Goal: Complete application form

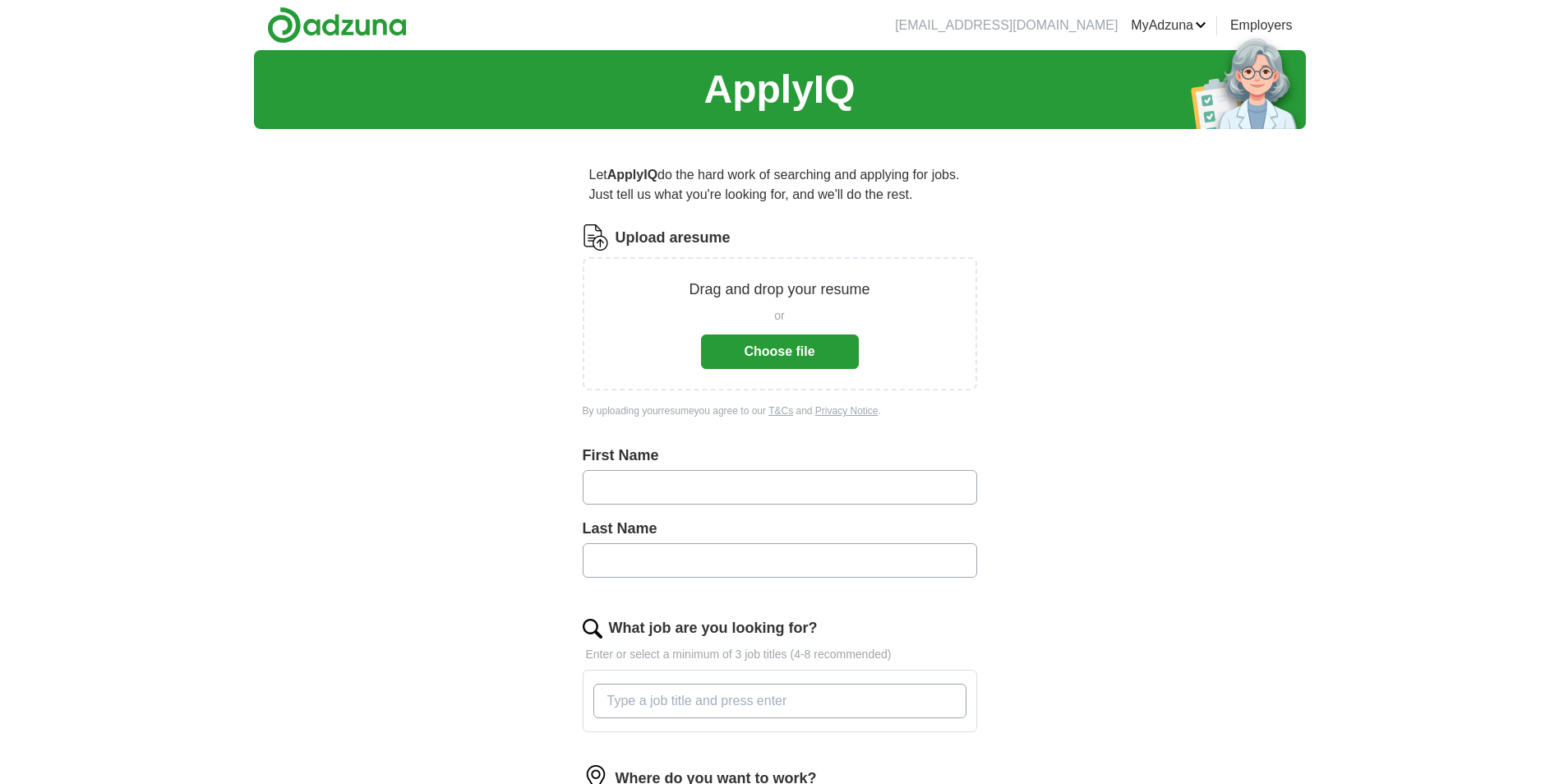
click at [815, 351] on button "Choose file" at bounding box center [780, 351] width 158 height 35
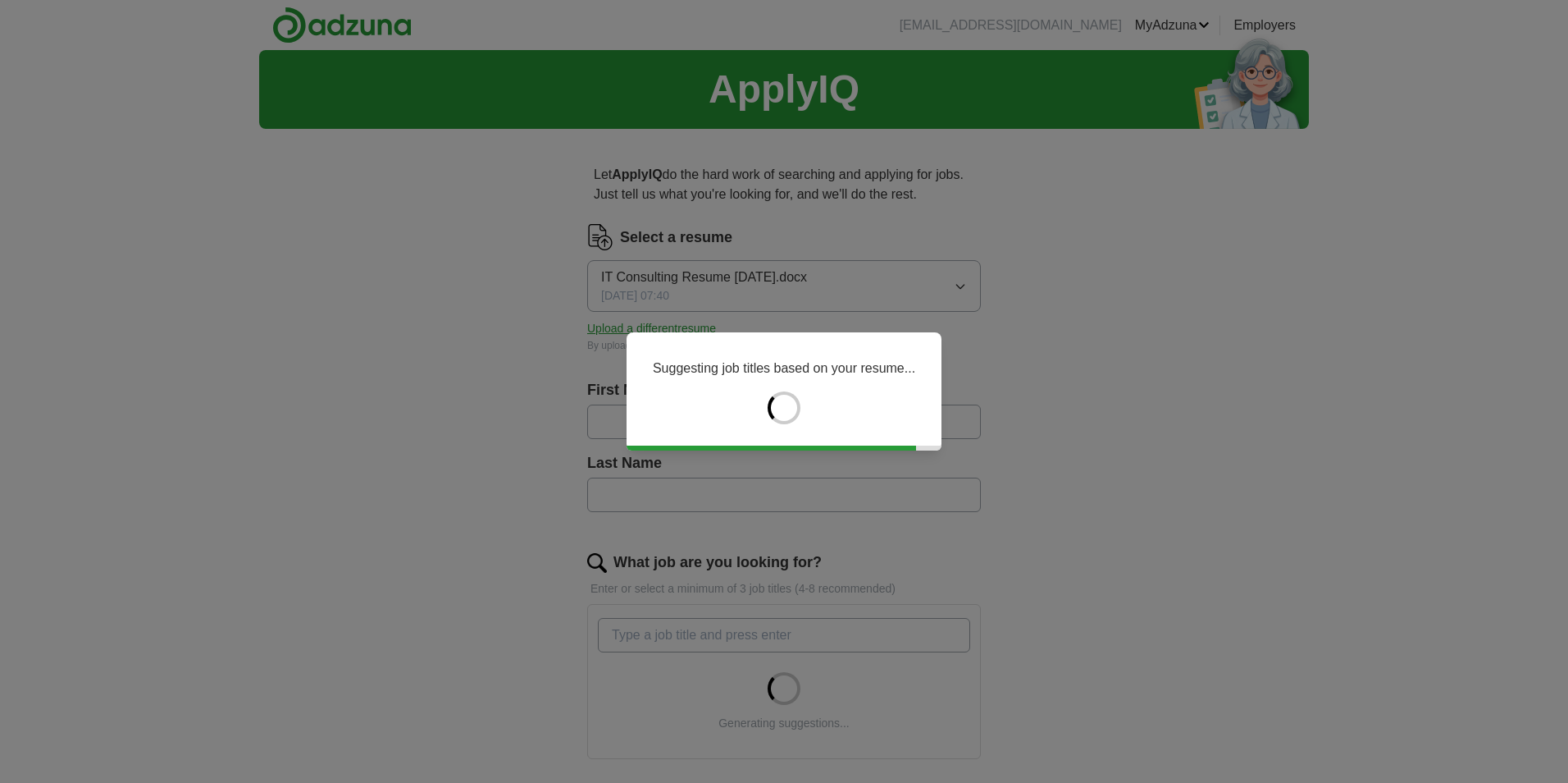
type input "*******"
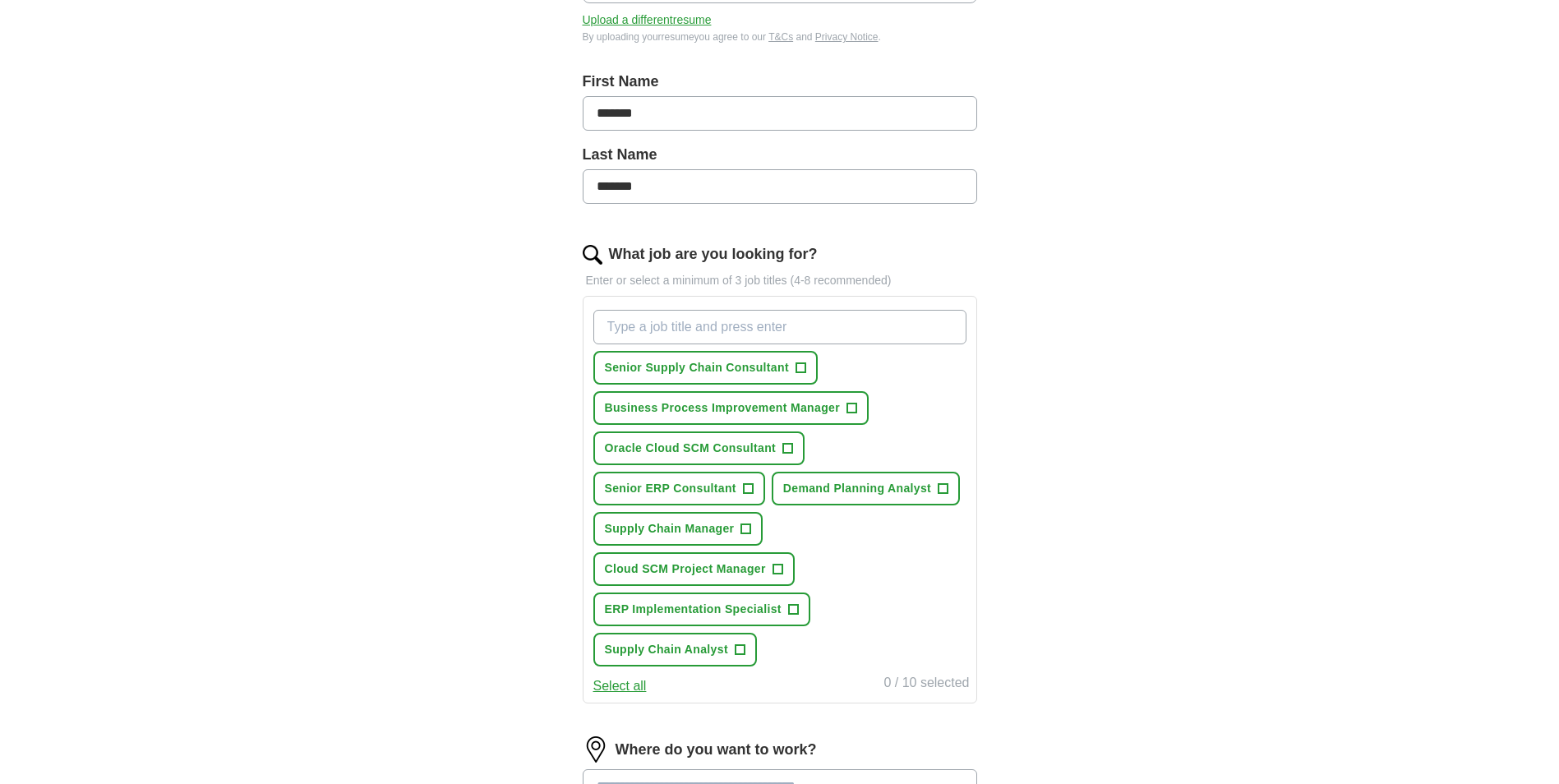
scroll to position [338, 0]
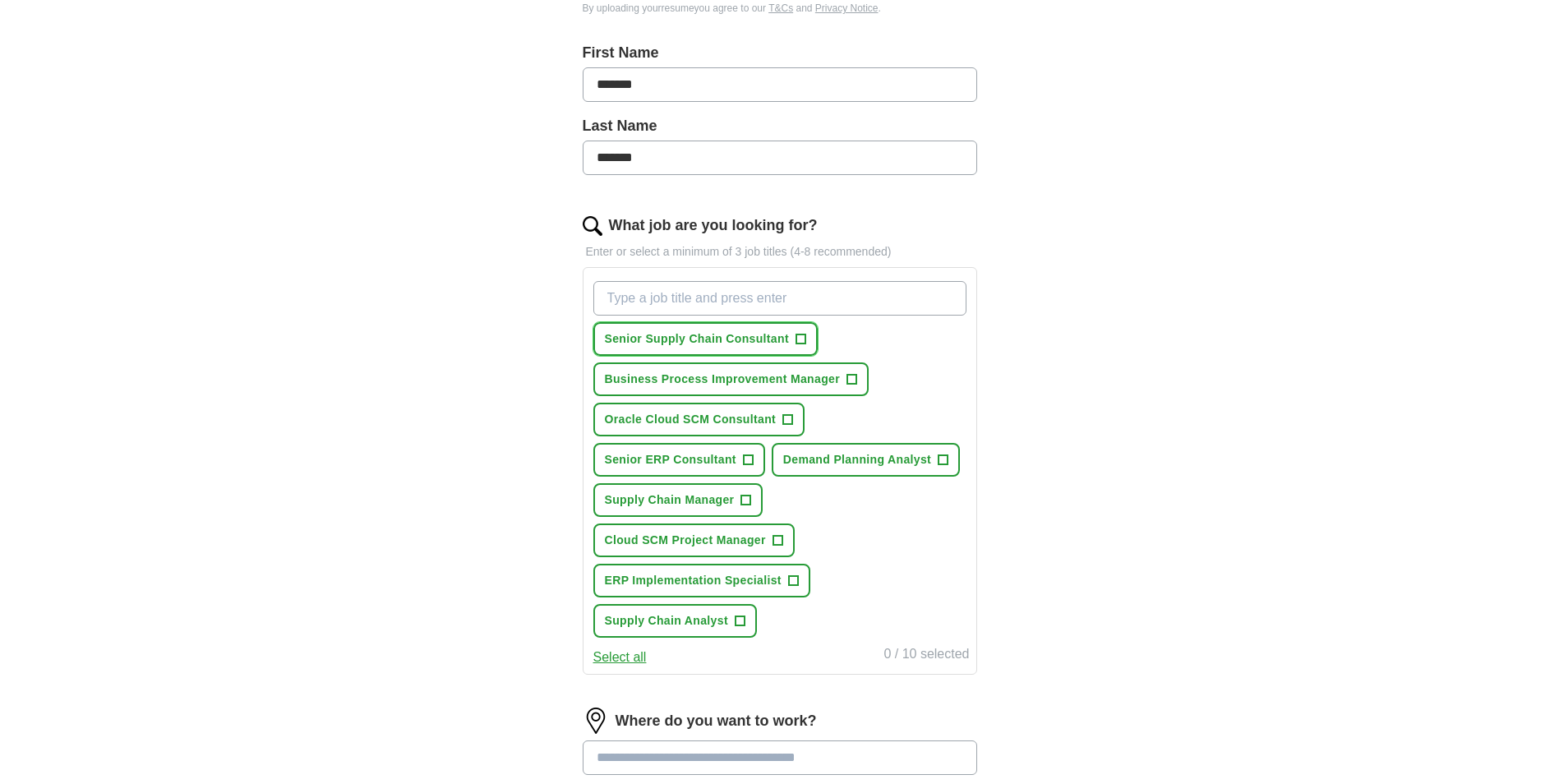
click at [800, 344] on span "+" at bounding box center [800, 340] width 10 height 14
click at [855, 382] on span "+" at bounding box center [851, 380] width 10 height 14
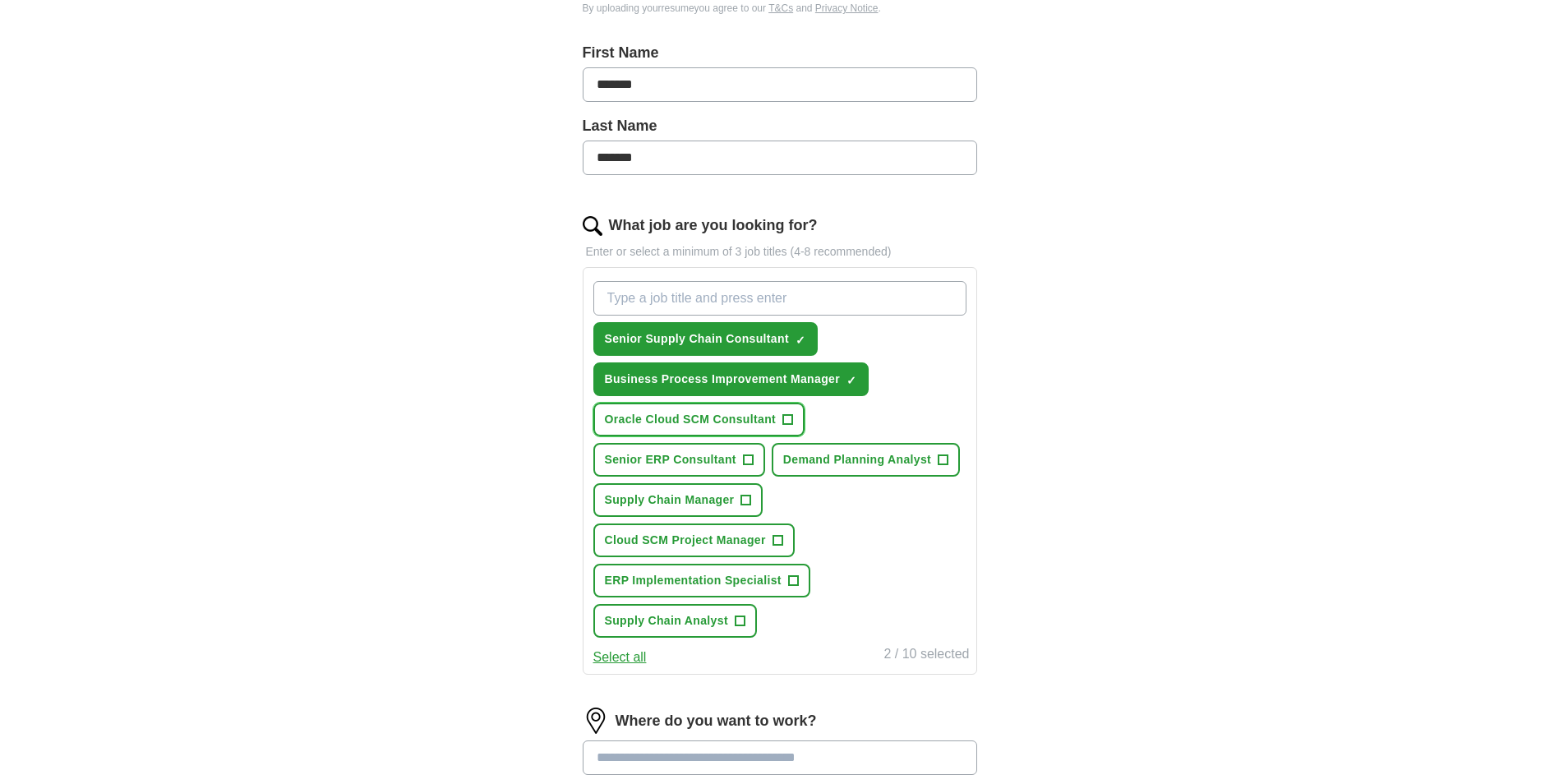
click at [788, 420] on span "+" at bounding box center [788, 420] width 10 height 14
click at [948, 462] on span "+" at bounding box center [943, 460] width 11 height 11
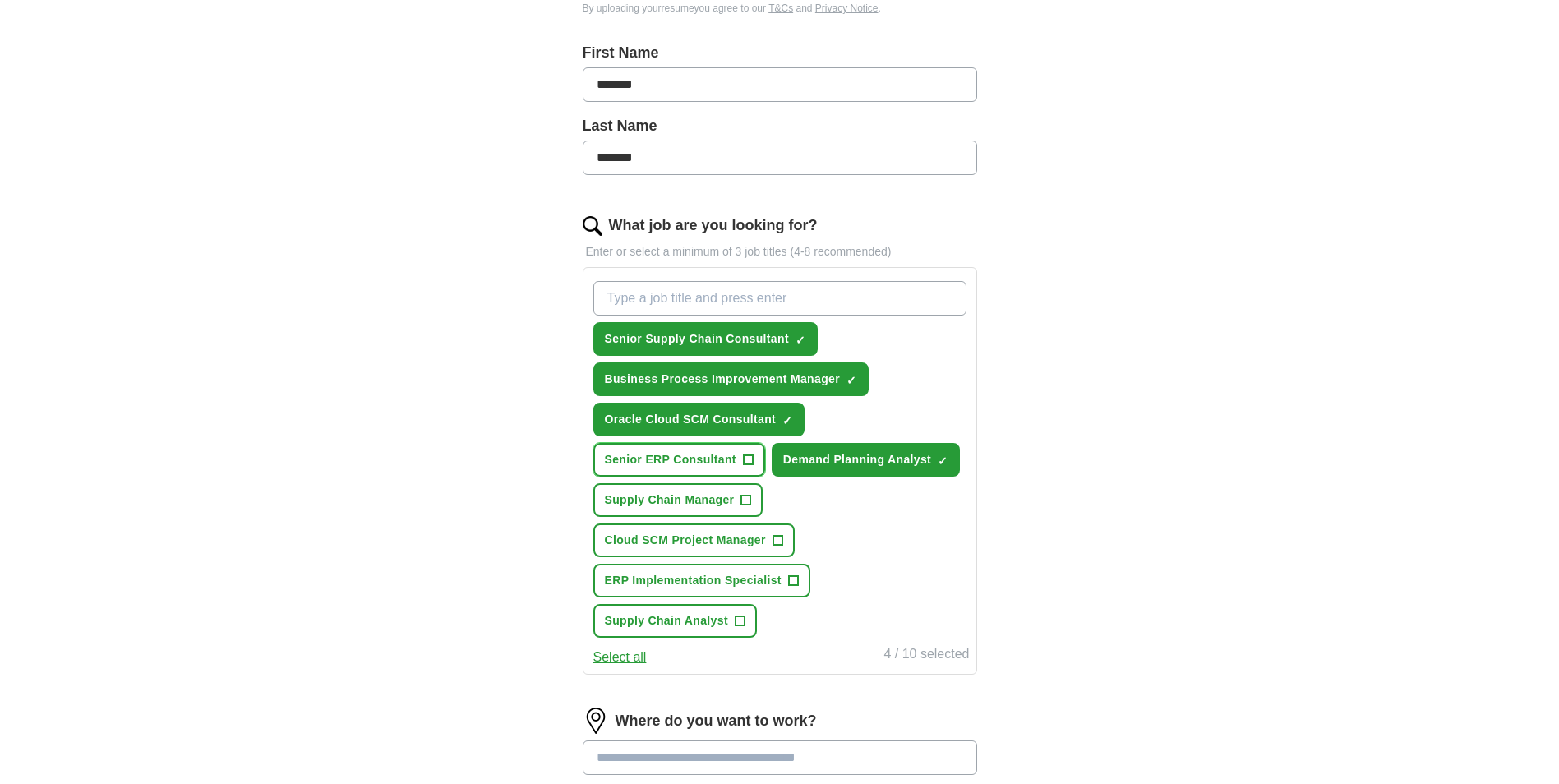
click at [751, 454] on span "+" at bounding box center [748, 461] width 10 height 14
click at [745, 500] on span "+" at bounding box center [746, 500] width 10 height 14
click at [782, 539] on span "+" at bounding box center [777, 541] width 10 height 14
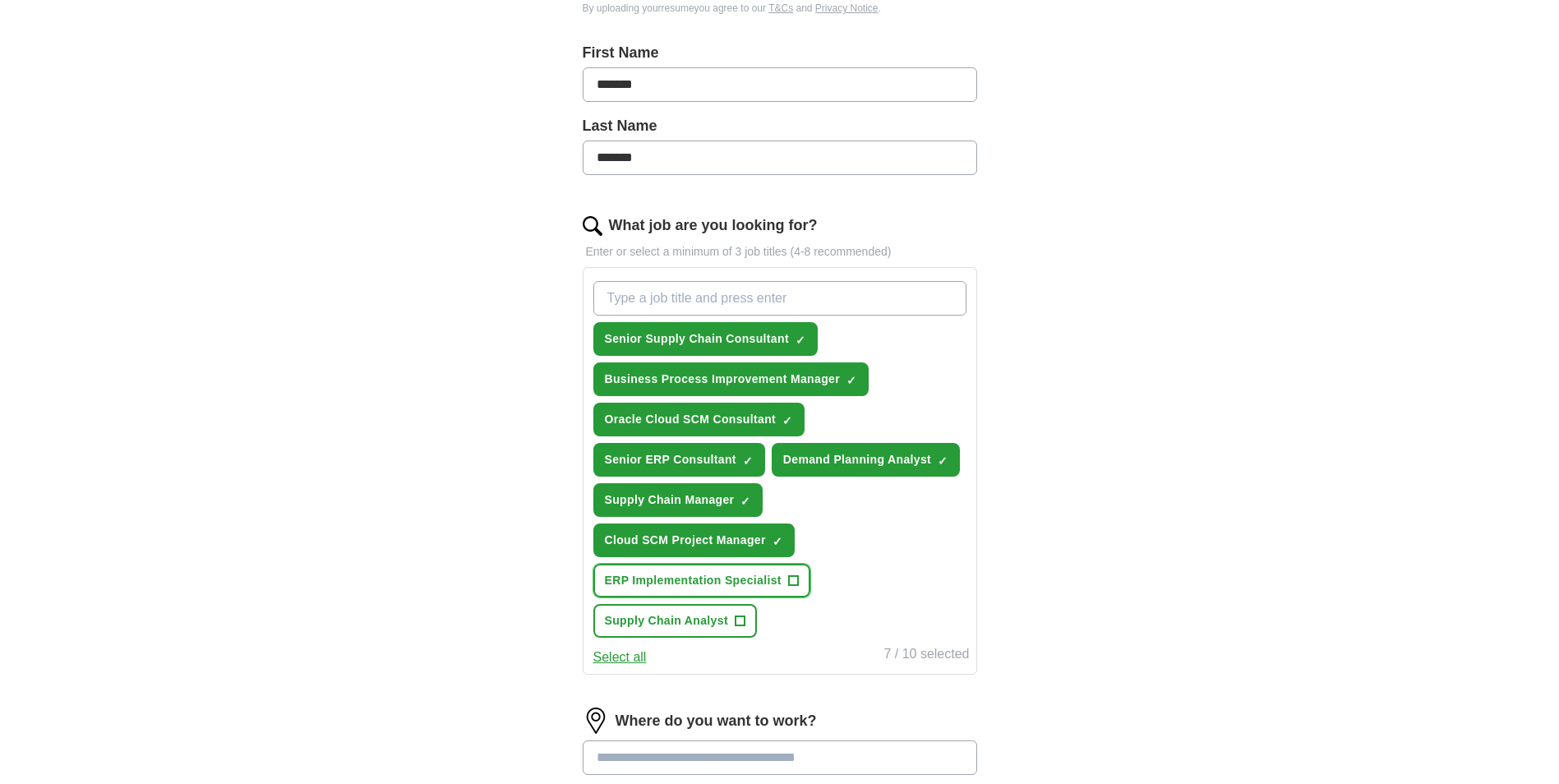
click at [798, 579] on span "+" at bounding box center [793, 581] width 10 height 14
click at [739, 621] on span "+" at bounding box center [739, 621] width 10 height 14
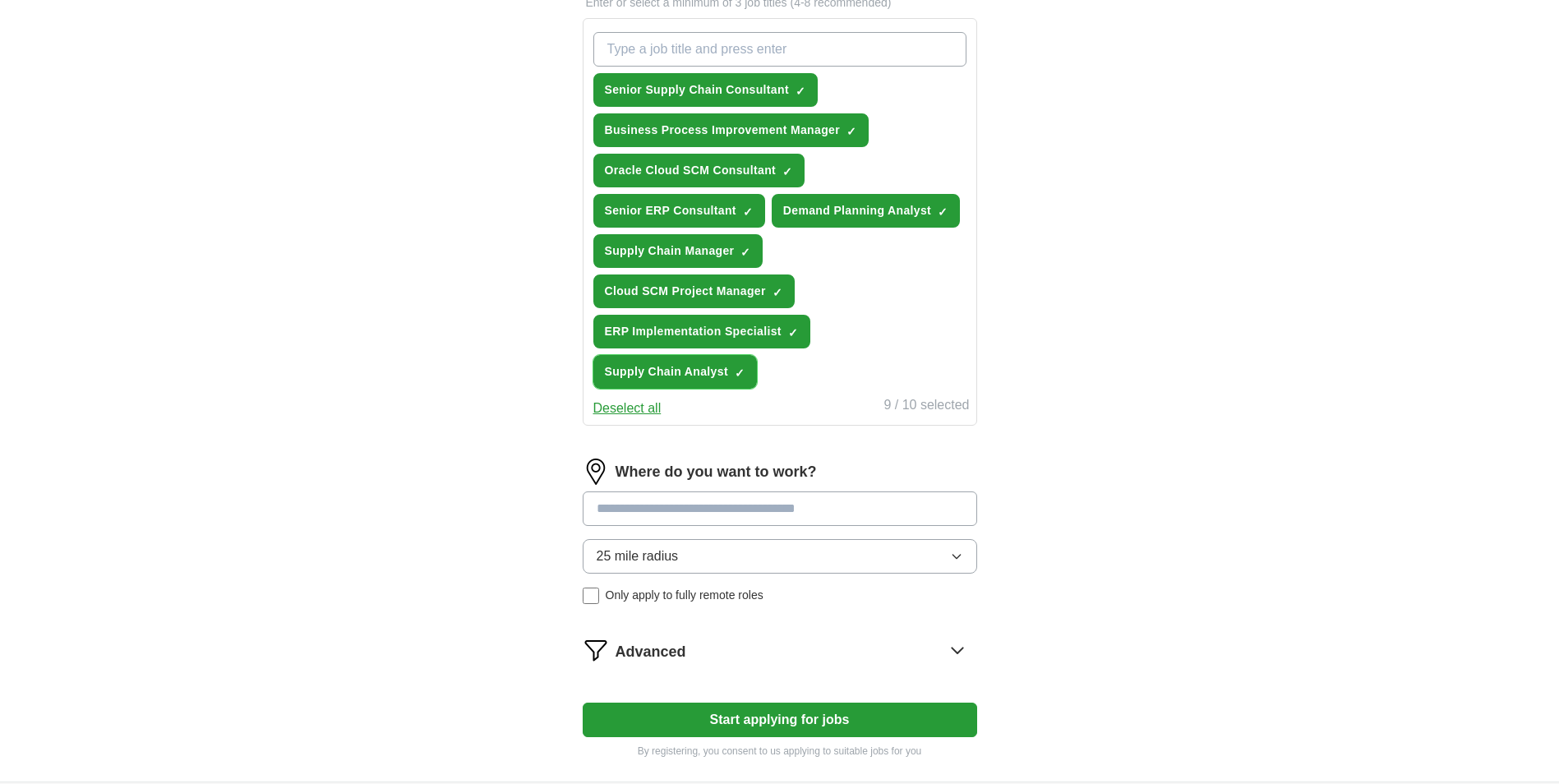
scroll to position [594, 0]
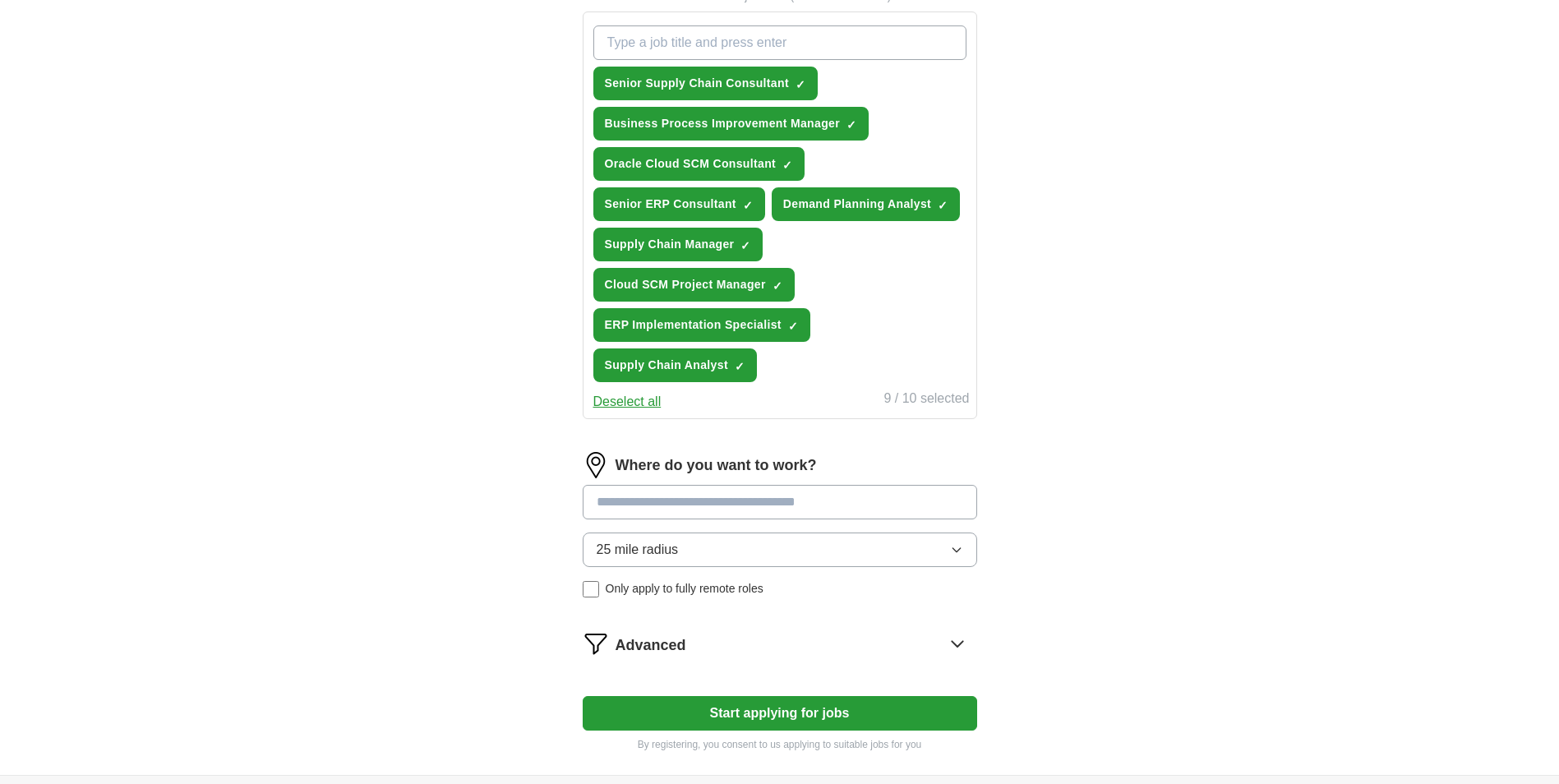
click at [963, 560] on button "25 mile radius" at bounding box center [780, 549] width 395 height 35
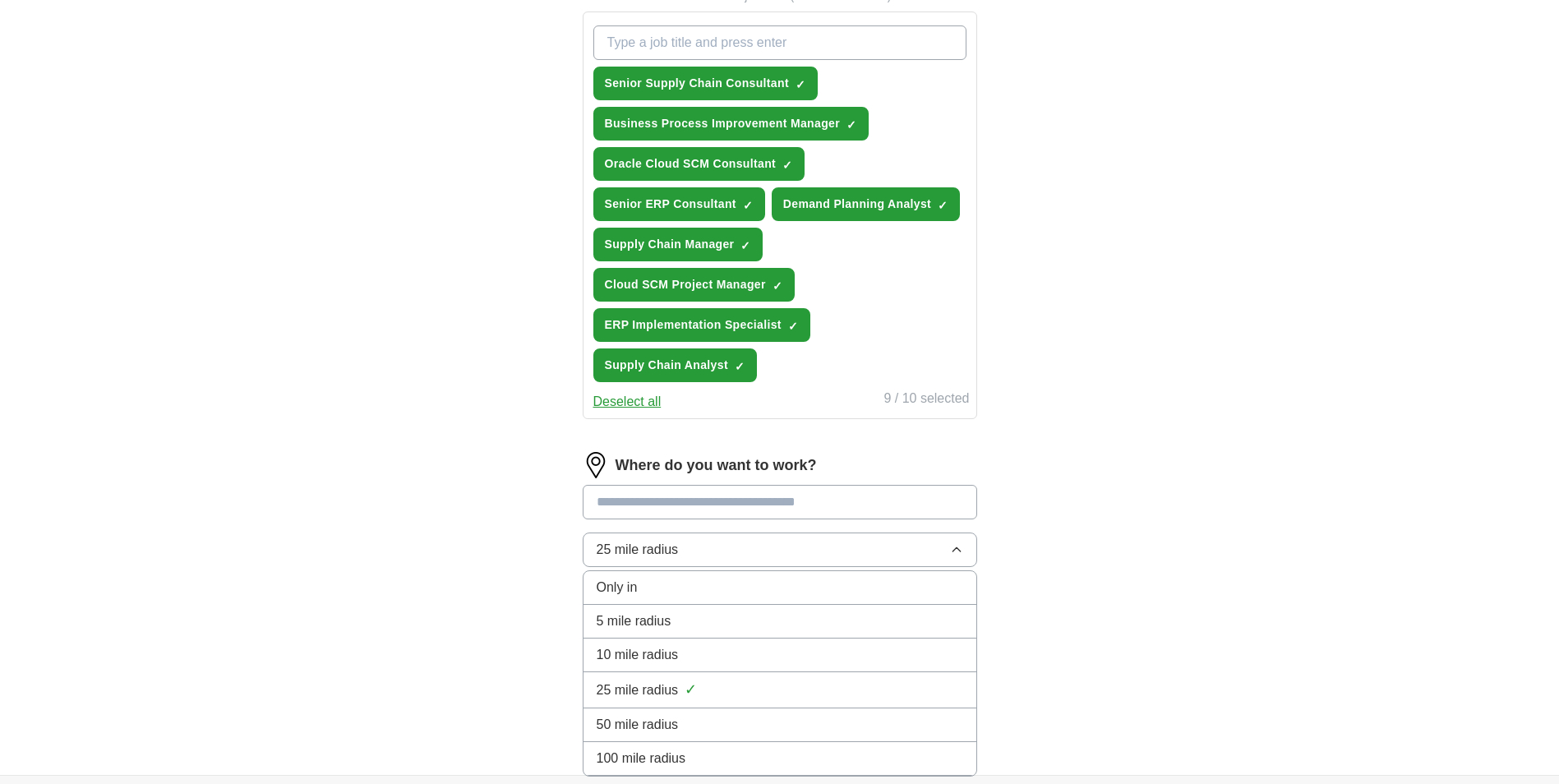
click at [890, 722] on div "50 mile radius" at bounding box center [779, 724] width 367 height 19
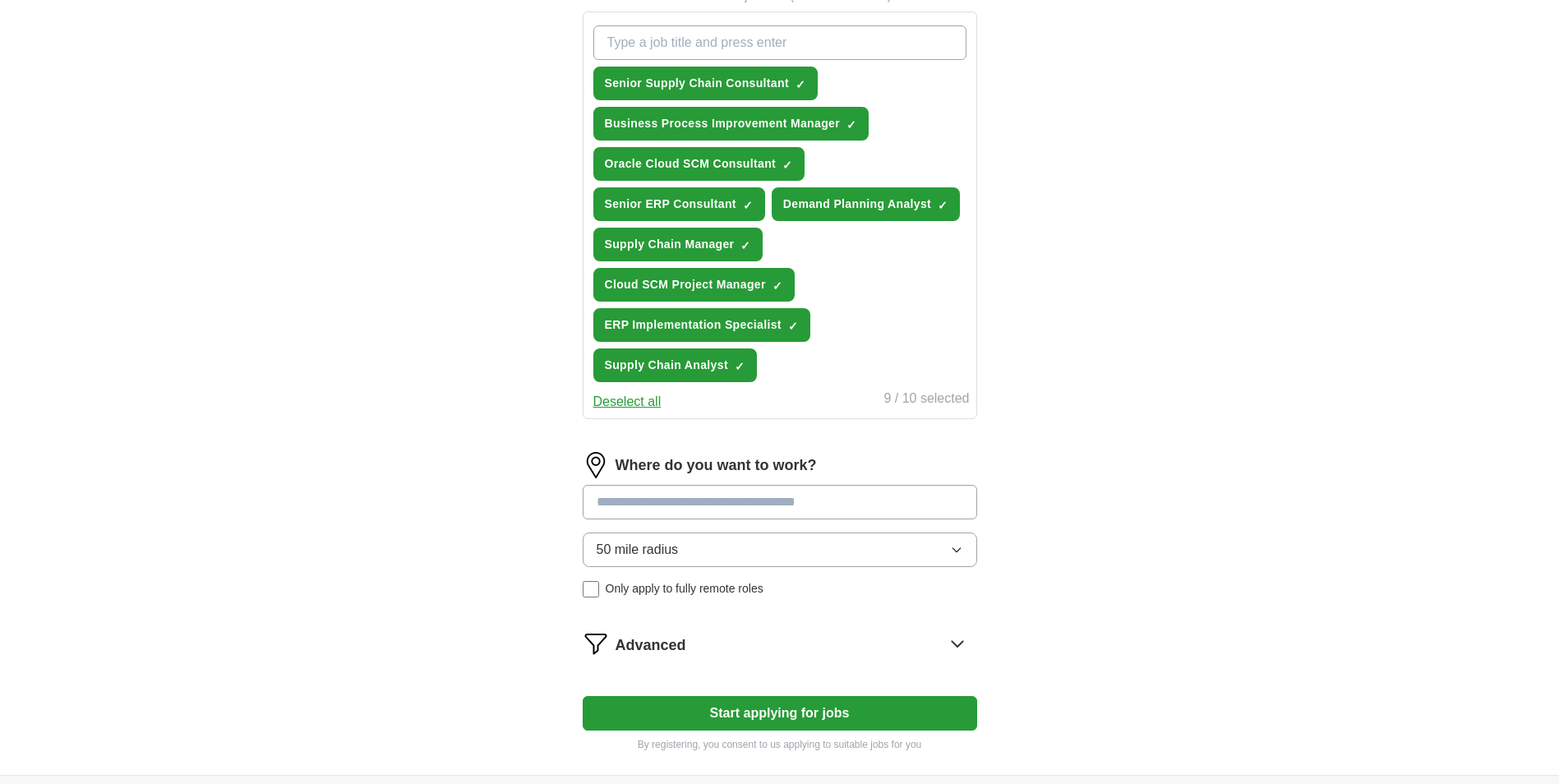
click at [954, 552] on icon "button" at bounding box center [957, 549] width 14 height 14
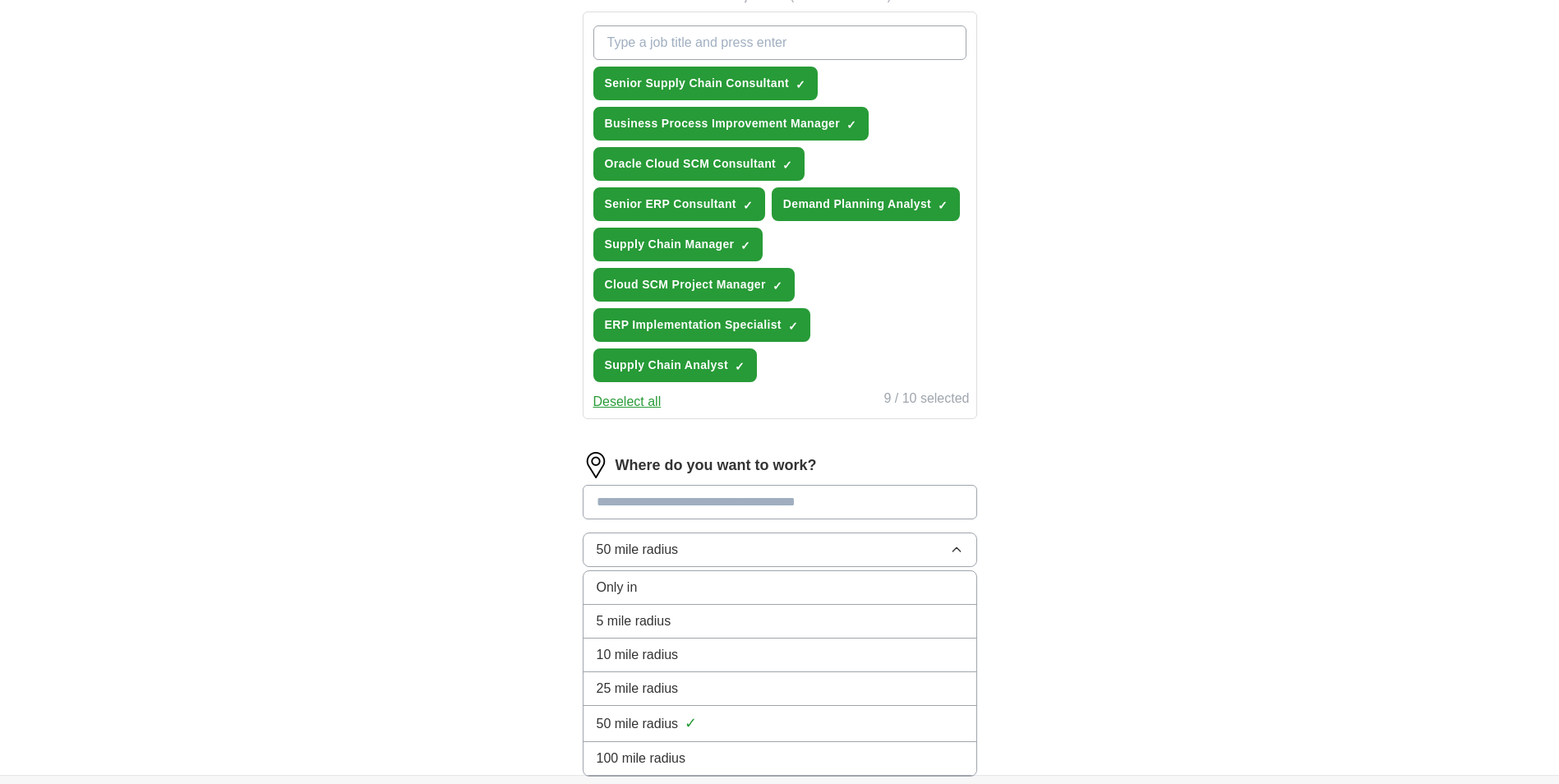
click at [1175, 472] on div "ApplyIQ Let ApplyIQ do the hard work of searching and applying for jobs. Just t…" at bounding box center [780, 116] width 1052 height 1317
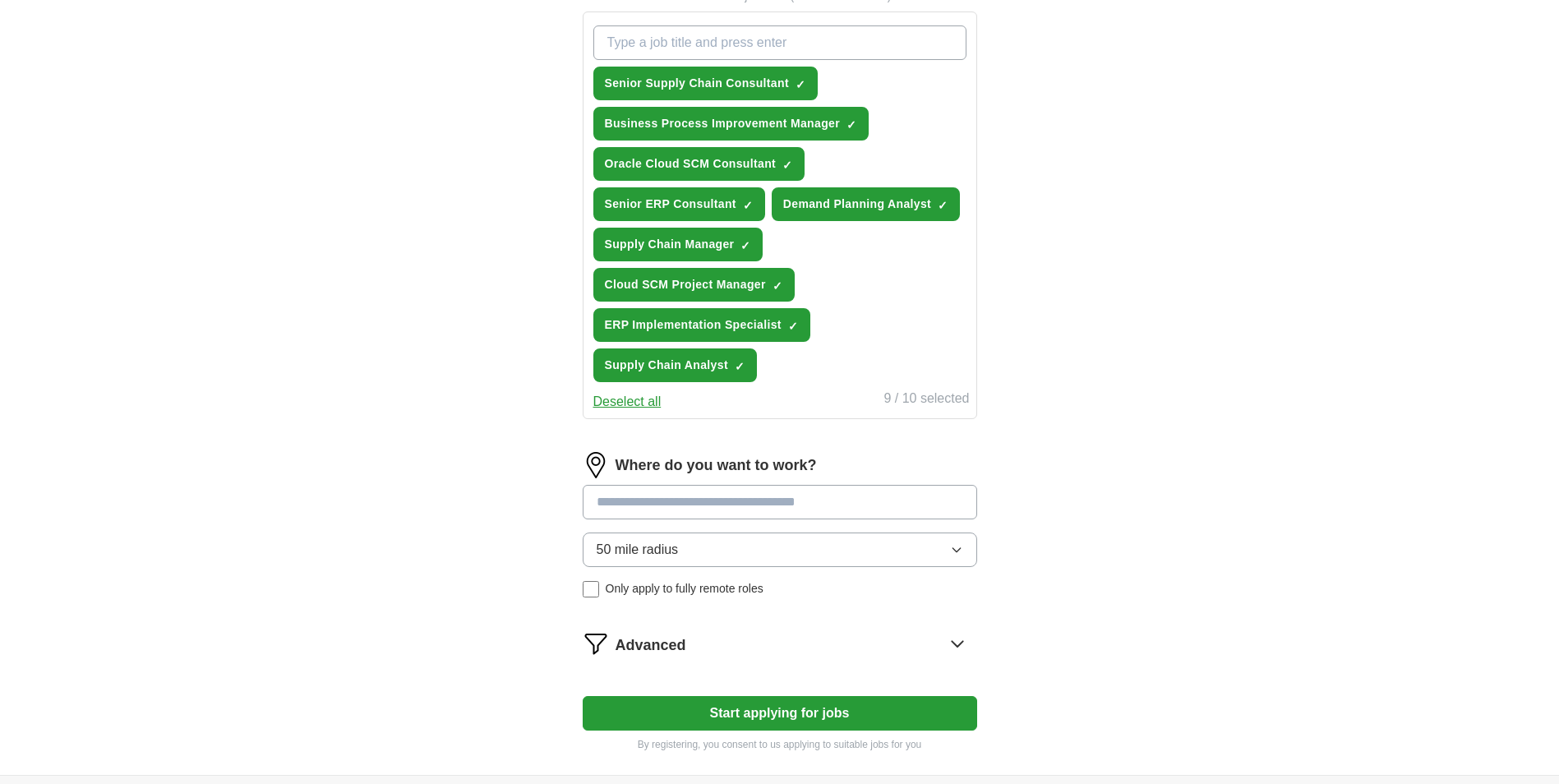
click at [959, 648] on icon at bounding box center [957, 643] width 26 height 26
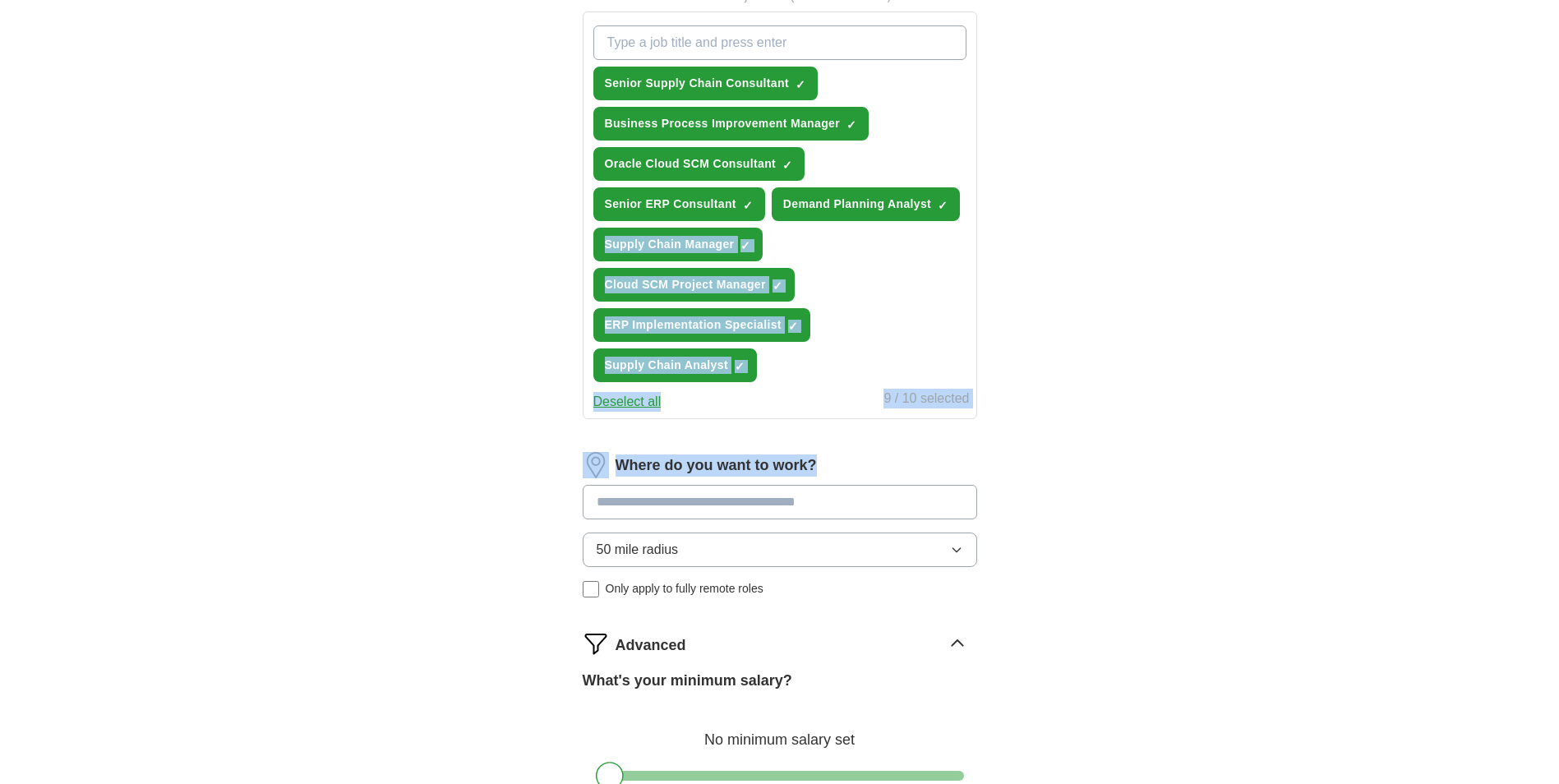
drag, startPoint x: 1556, startPoint y: 379, endPoint x: 1548, endPoint y: 456, distance: 77.4
click at [1548, 456] on div "ApplyIQ Let ApplyIQ do the hard work of searching and applying for jobs. Just t…" at bounding box center [779, 196] width 1559 height 1478
drag, startPoint x: 1548, startPoint y: 456, endPoint x: 1402, endPoint y: 442, distance: 146.7
click at [1402, 442] on div "ApplyIQ Let ApplyIQ do the hard work of searching and applying for jobs. Just t…" at bounding box center [779, 196] width 1559 height 1478
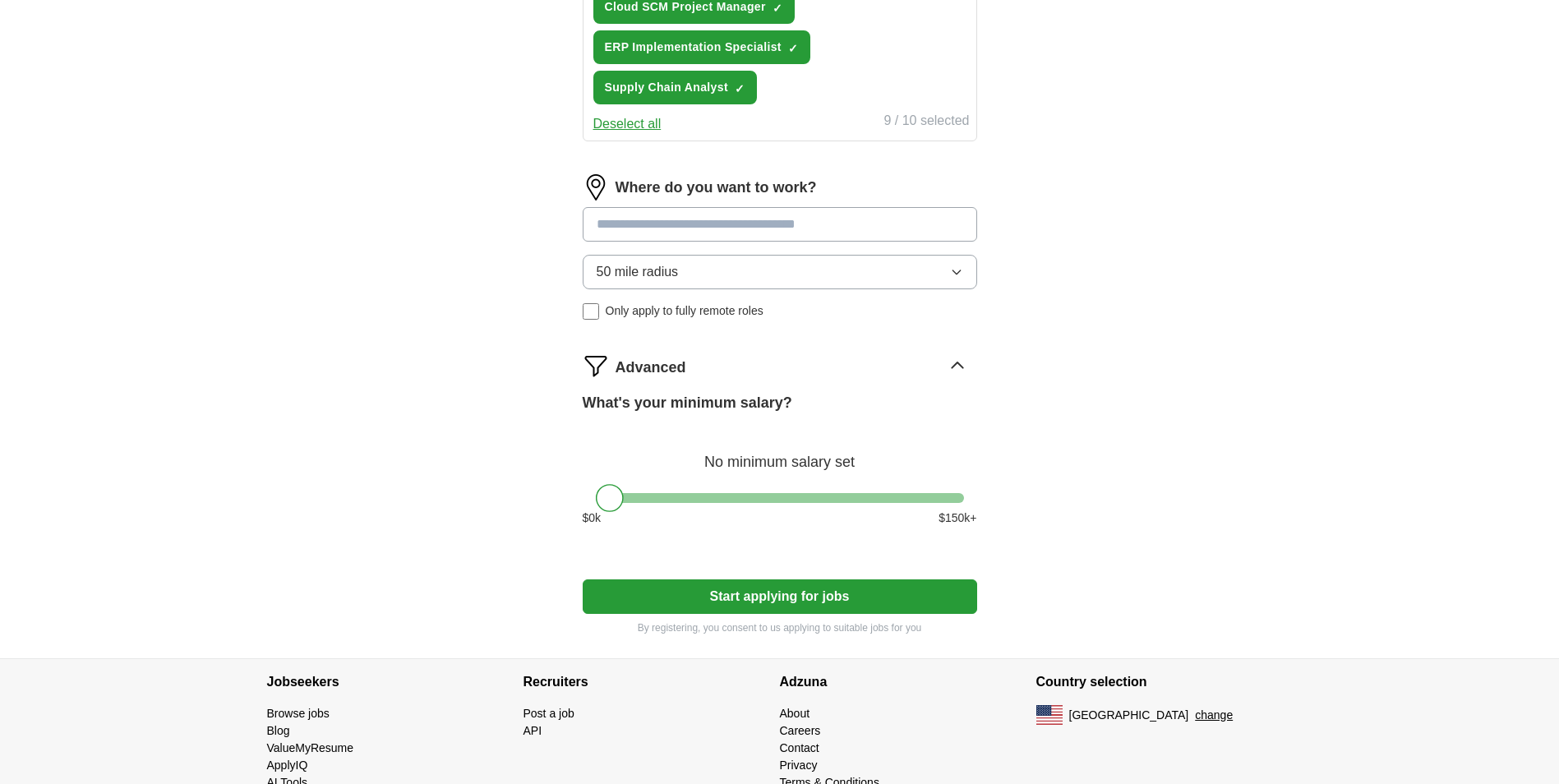
scroll to position [911, 0]
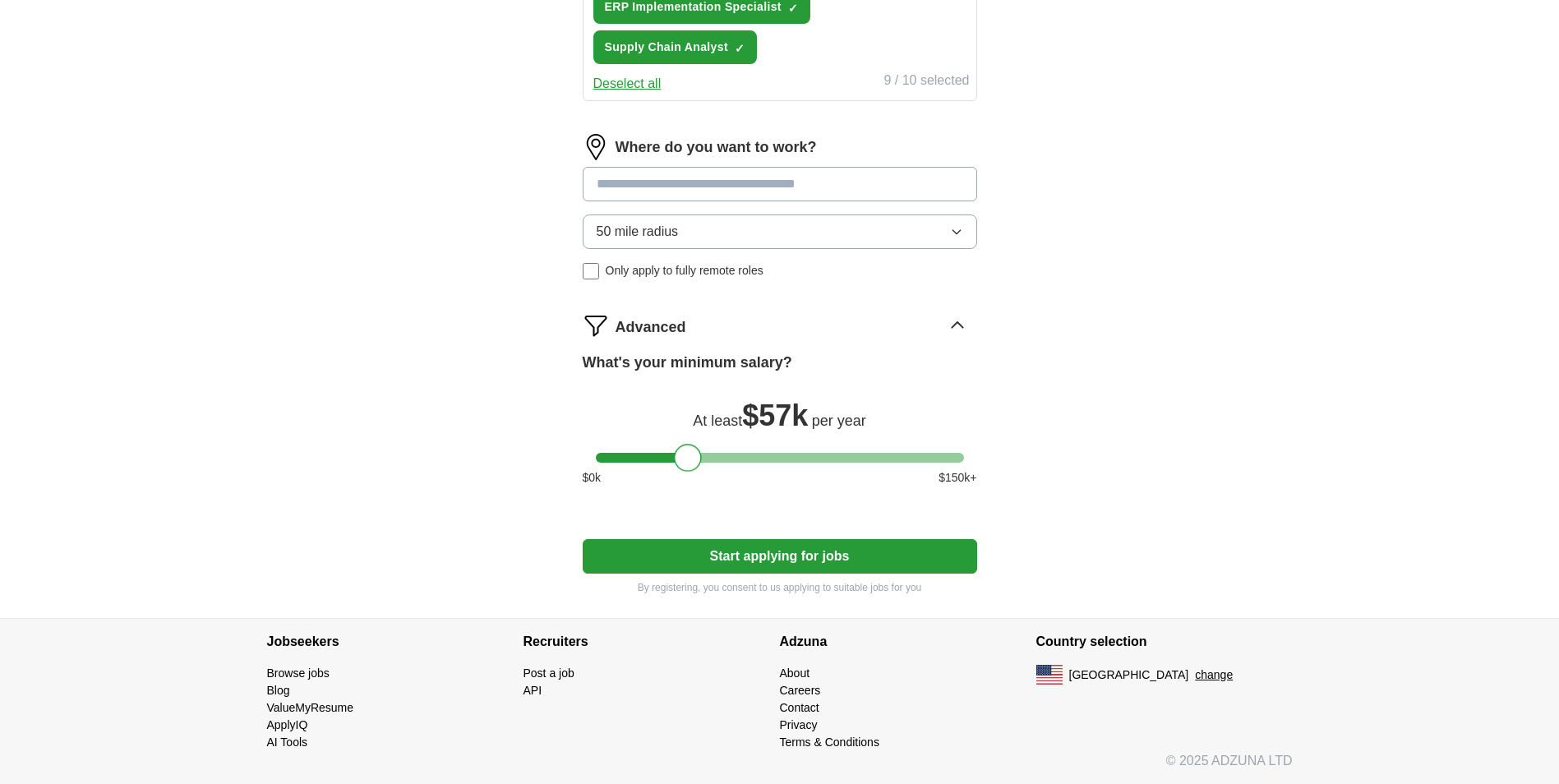
drag, startPoint x: 616, startPoint y: 458, endPoint x: 693, endPoint y: 456, distance: 77.0
click at [693, 456] on div at bounding box center [688, 457] width 28 height 28
click at [707, 452] on div at bounding box center [702, 457] width 28 height 28
click at [750, 551] on button "Start applying for jobs" at bounding box center [780, 555] width 395 height 35
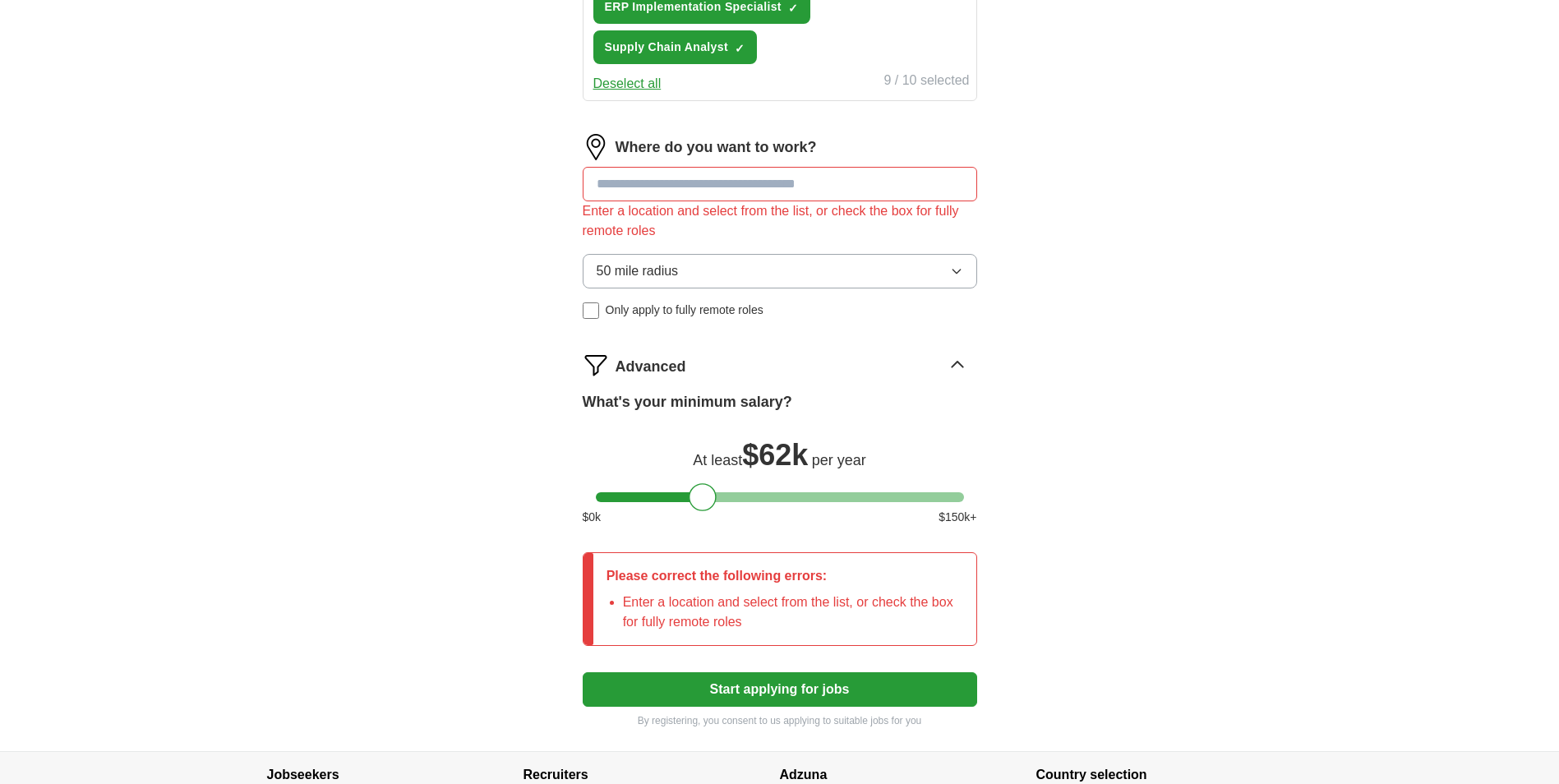
click at [762, 187] on input at bounding box center [780, 184] width 395 height 35
type input "*****"
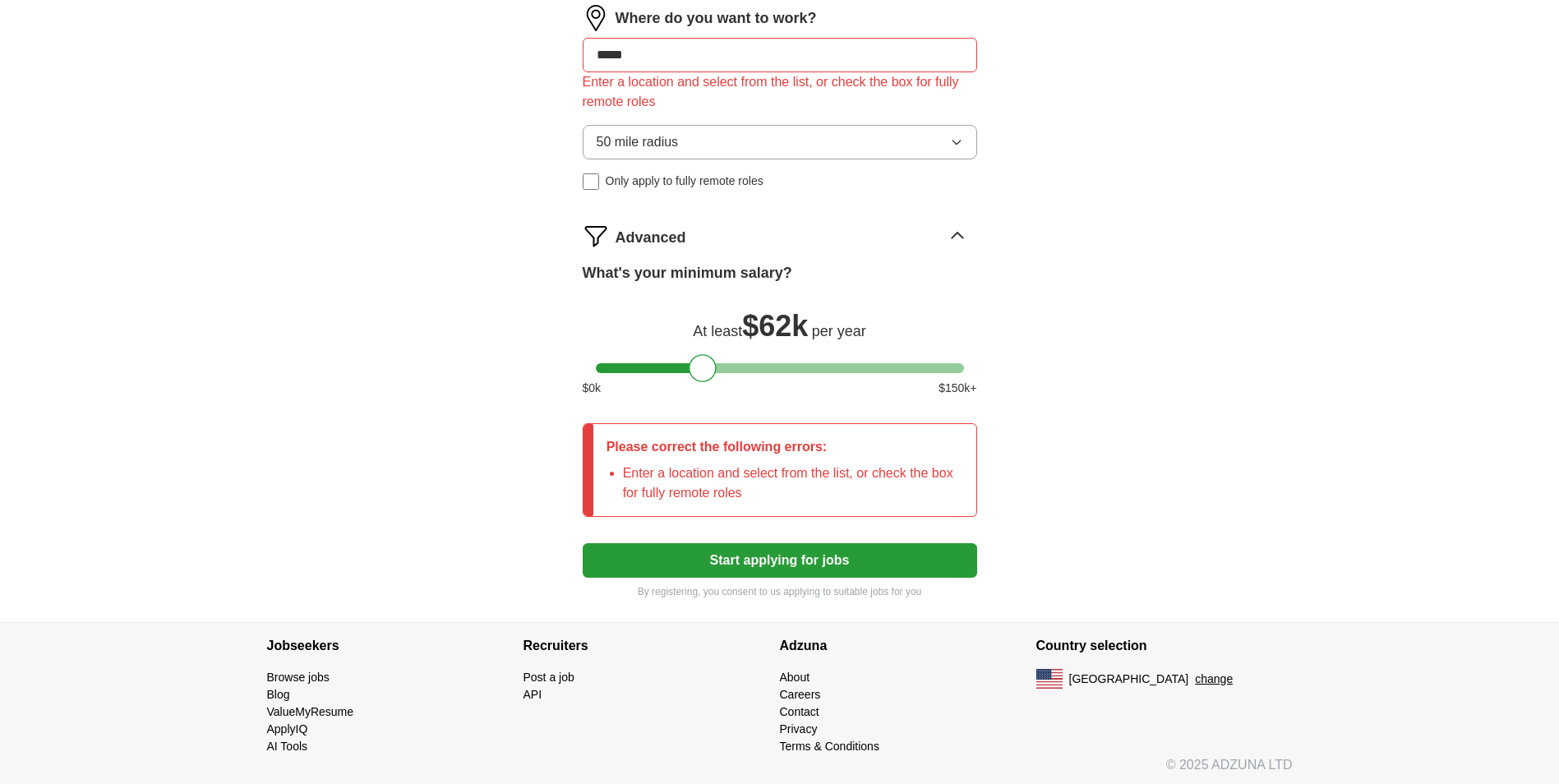
scroll to position [1044, 0]
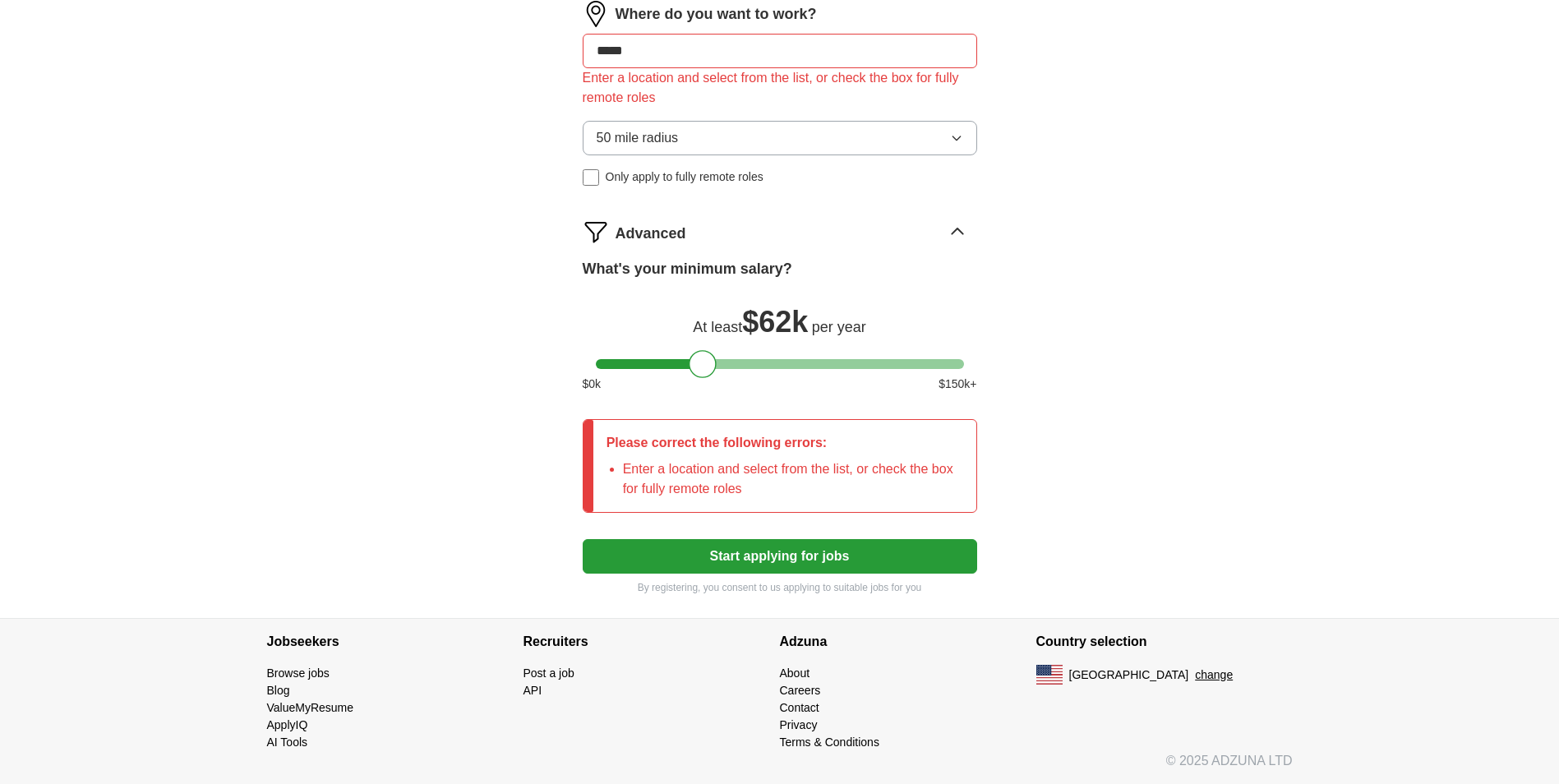
drag, startPoint x: 637, startPoint y: 41, endPoint x: 557, endPoint y: 35, distance: 80.2
type input "**********"
click at [843, 53] on input "**********" at bounding box center [780, 51] width 395 height 35
drag, startPoint x: 843, startPoint y: 53, endPoint x: 568, endPoint y: 33, distance: 275.7
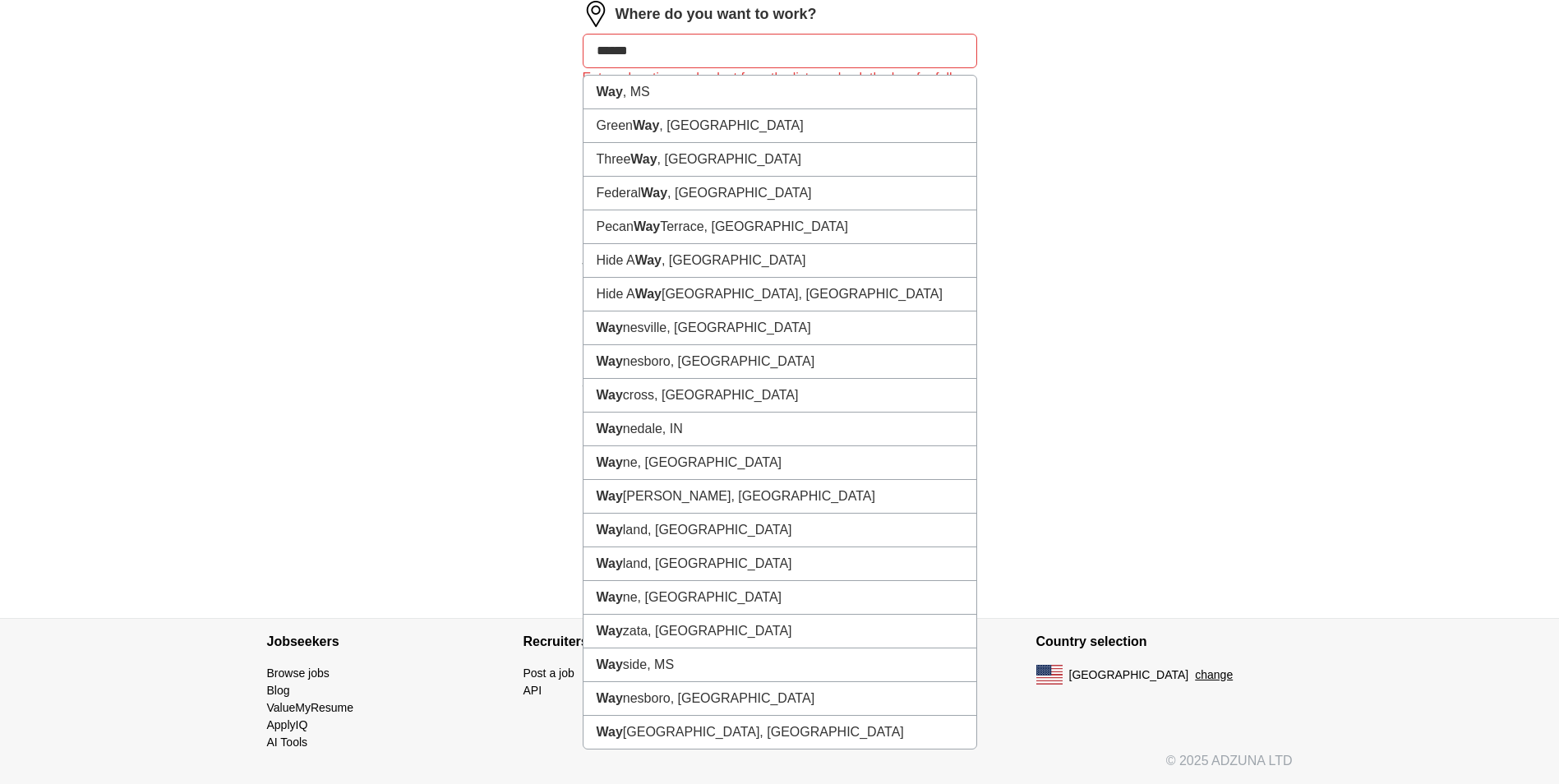
type input "*******"
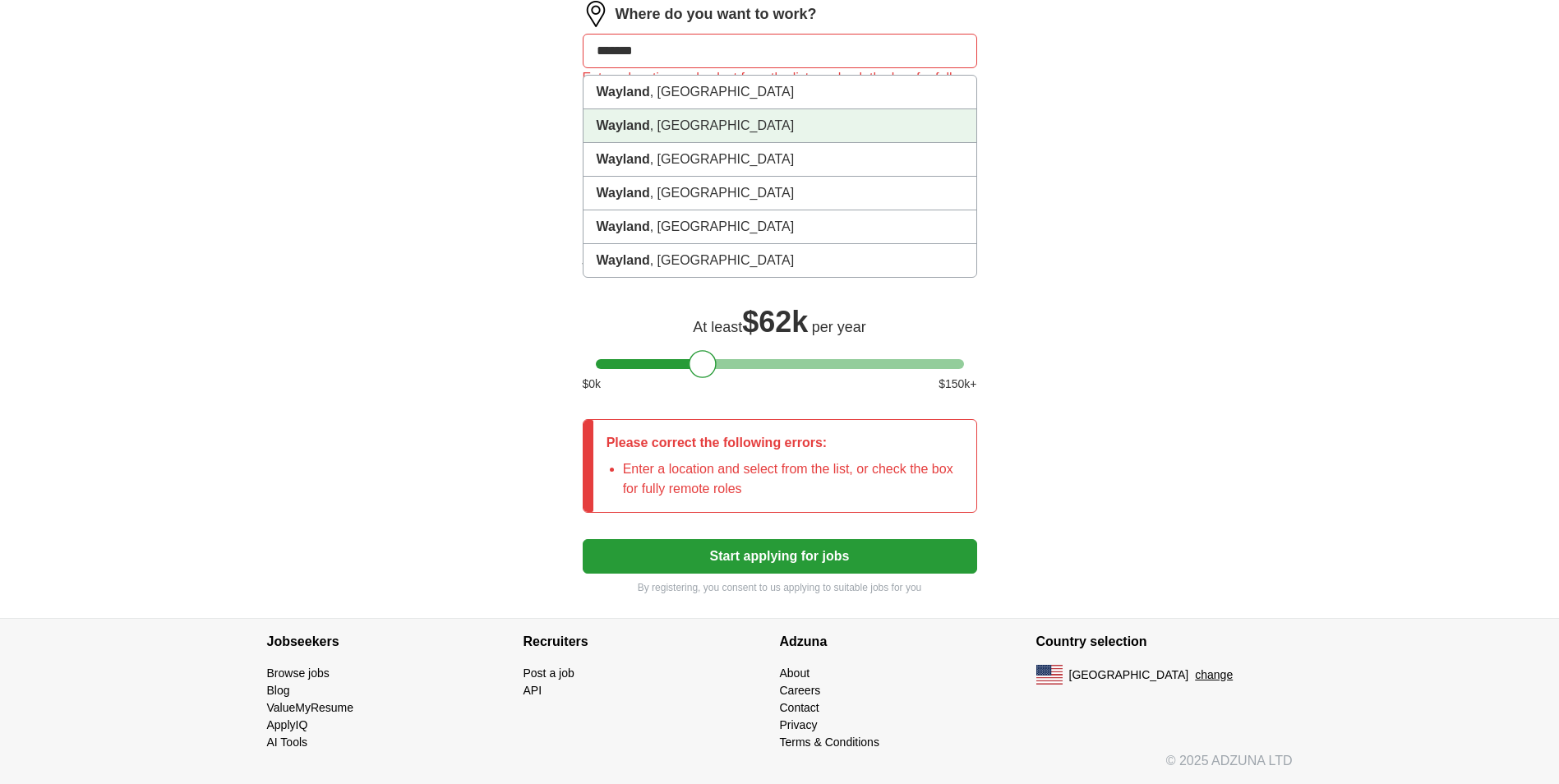
click at [672, 123] on li "Wayland , [GEOGRAPHIC_DATA]" at bounding box center [780, 126] width 393 height 34
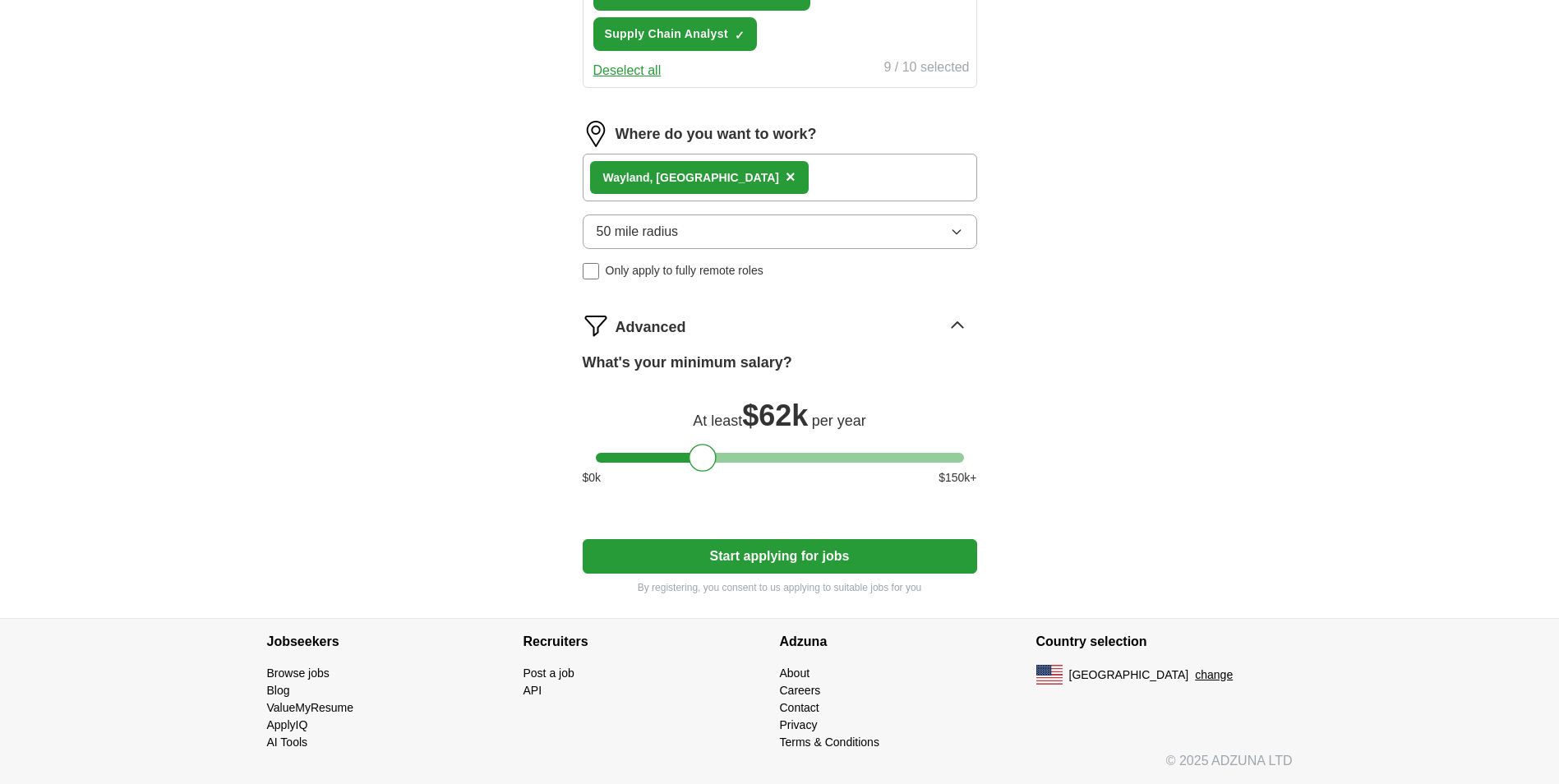
scroll to position [925, 0]
click at [848, 553] on button "Start applying for jobs" at bounding box center [780, 555] width 395 height 35
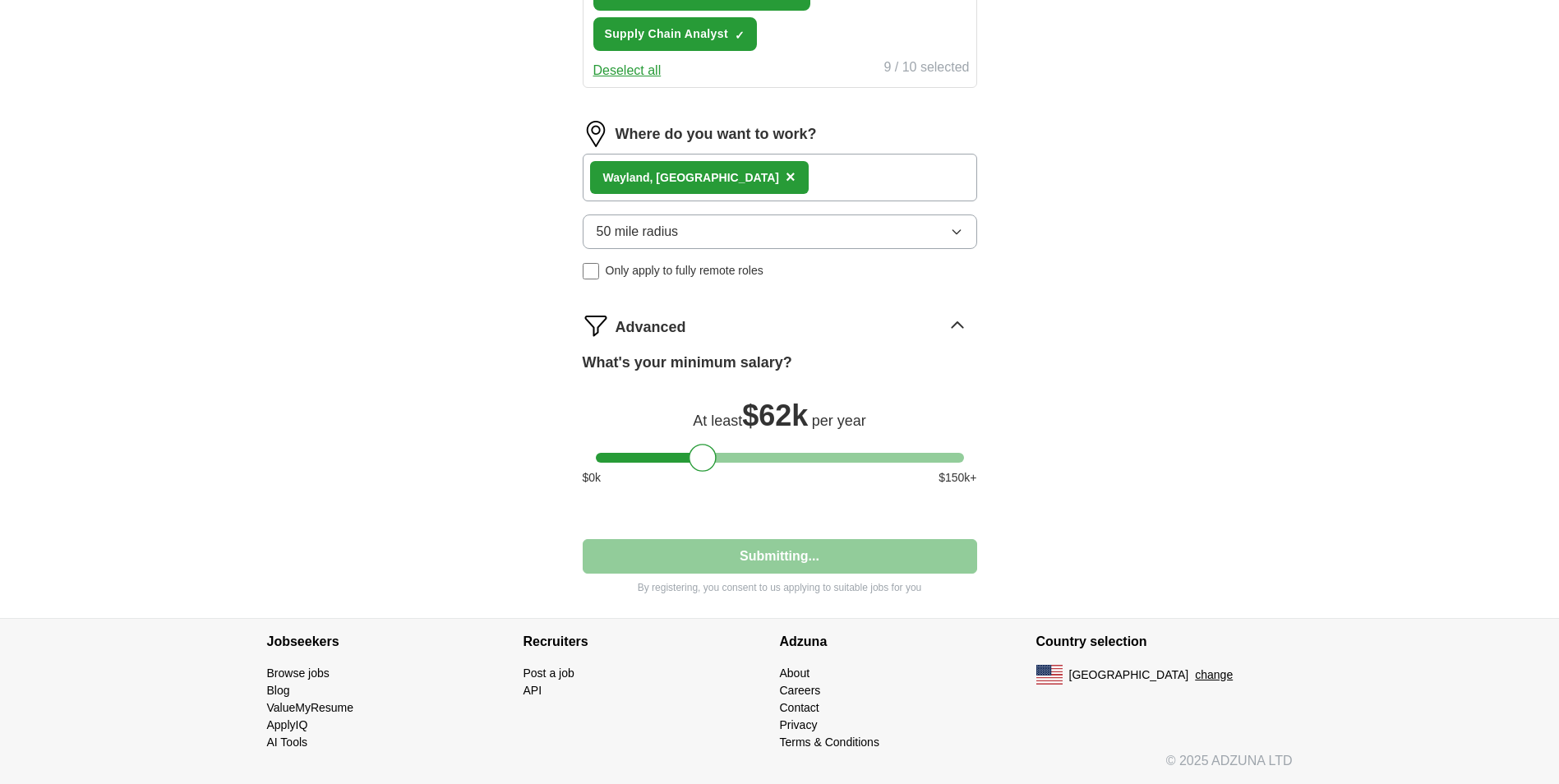
select select "**"
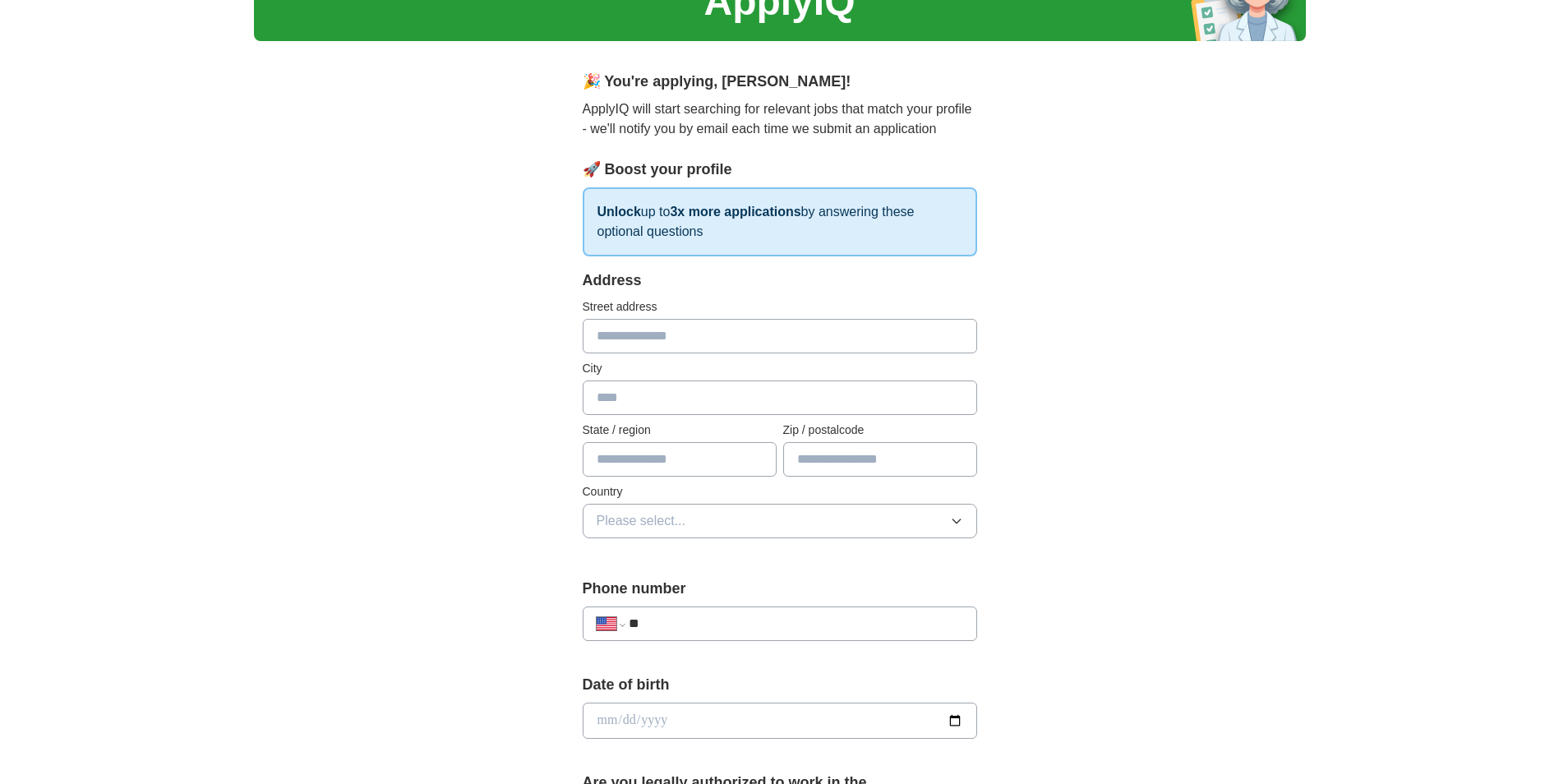
scroll to position [0, 0]
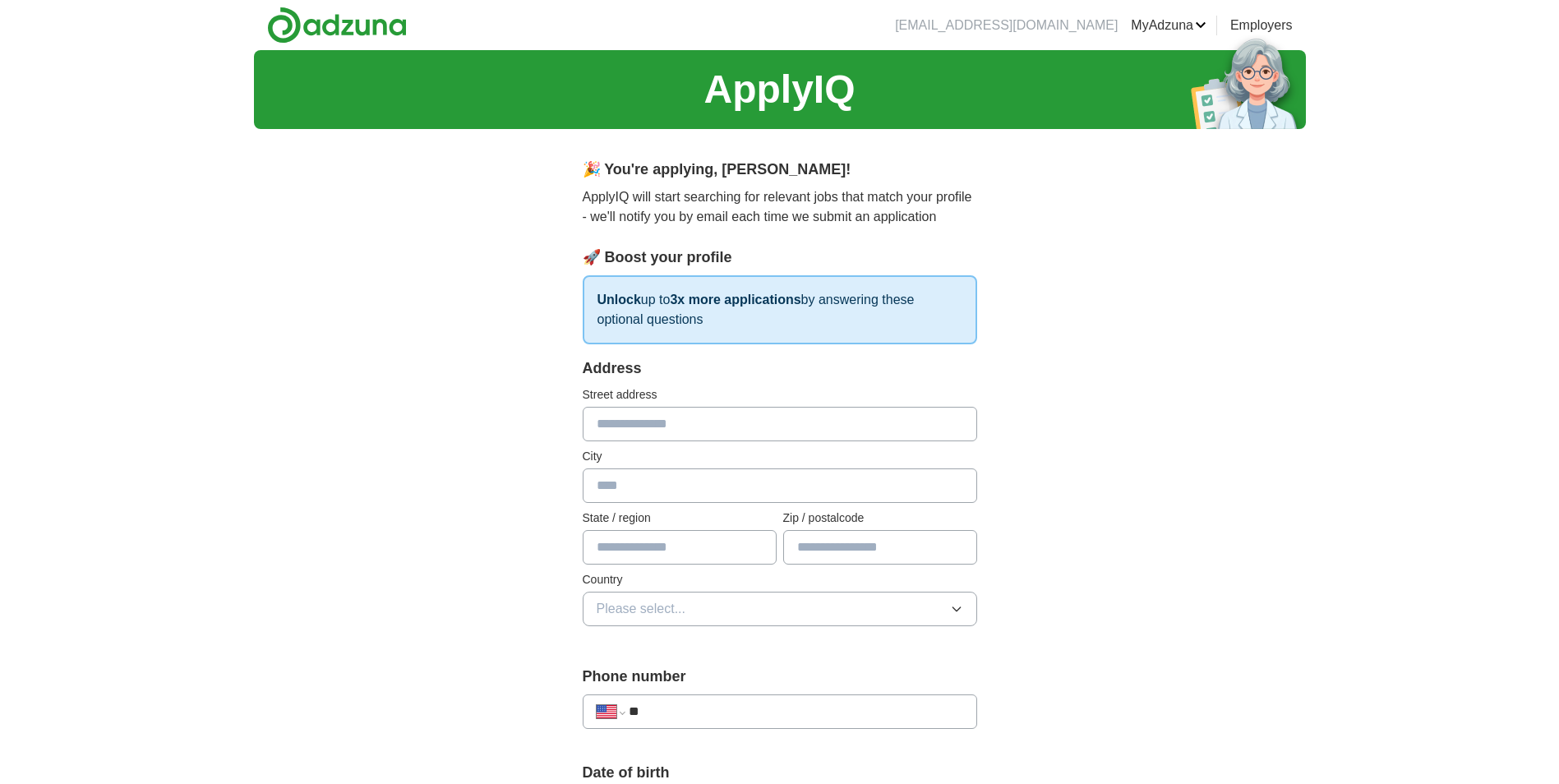
click at [716, 422] on input "text" at bounding box center [780, 423] width 395 height 35
type input "**********"
type input "****"
type input "**"
type input "*****"
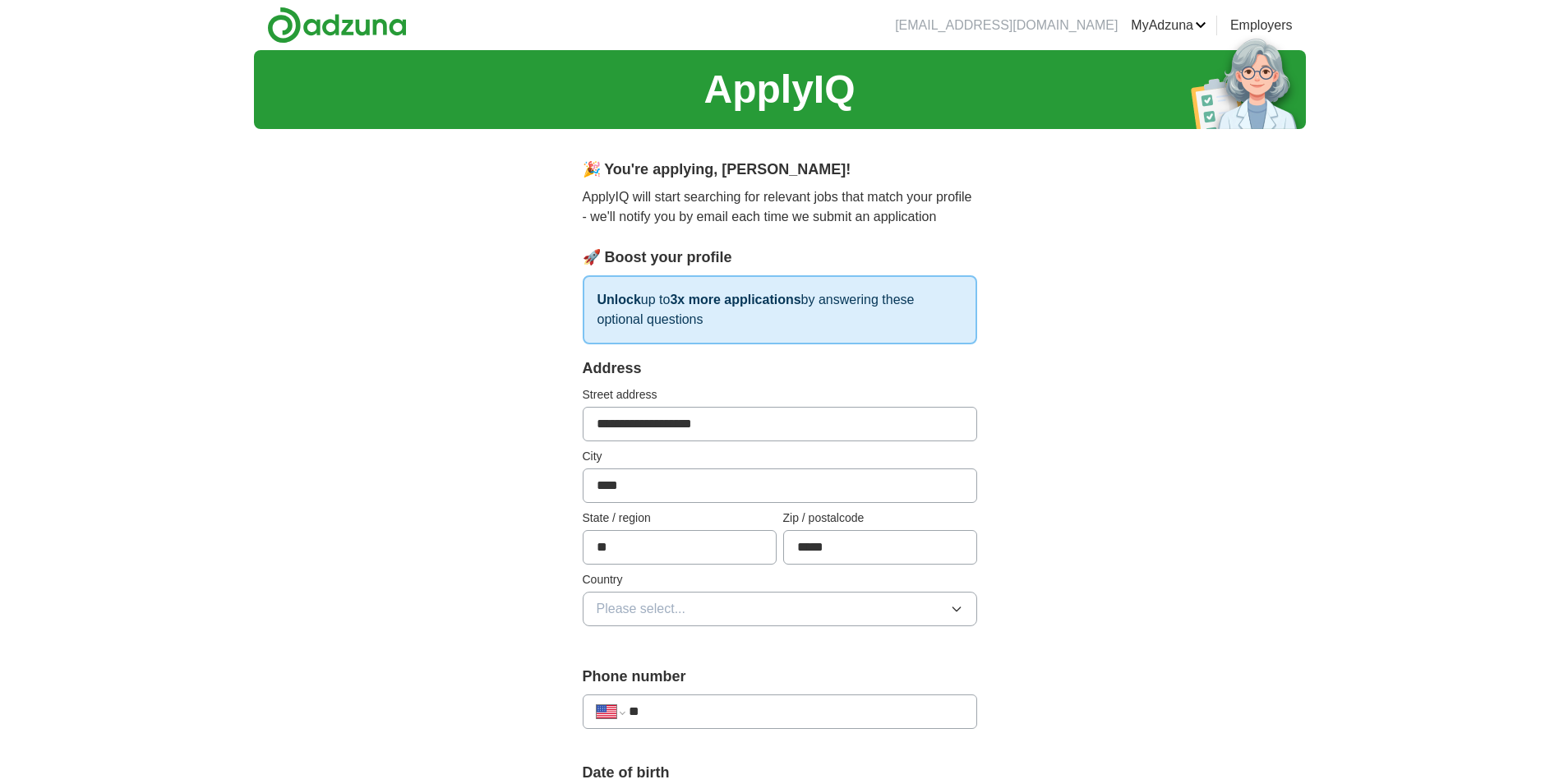
click at [976, 621] on button "Please select..." at bounding box center [780, 609] width 395 height 35
click at [882, 671] on div "[GEOGRAPHIC_DATA]" at bounding box center [779, 680] width 367 height 19
click at [916, 710] on input "**" at bounding box center [795, 711] width 334 height 19
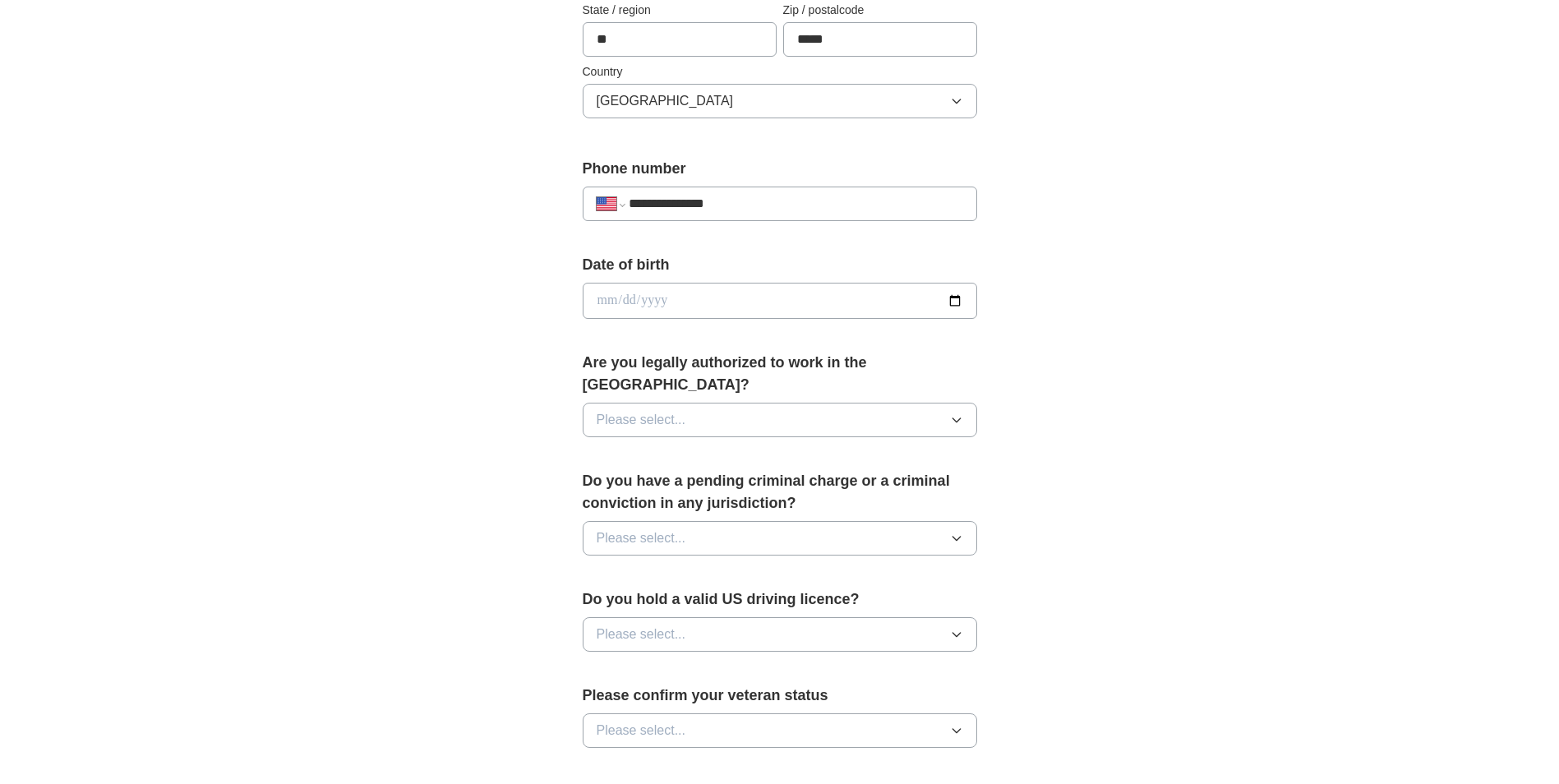
scroll to position [511, 0]
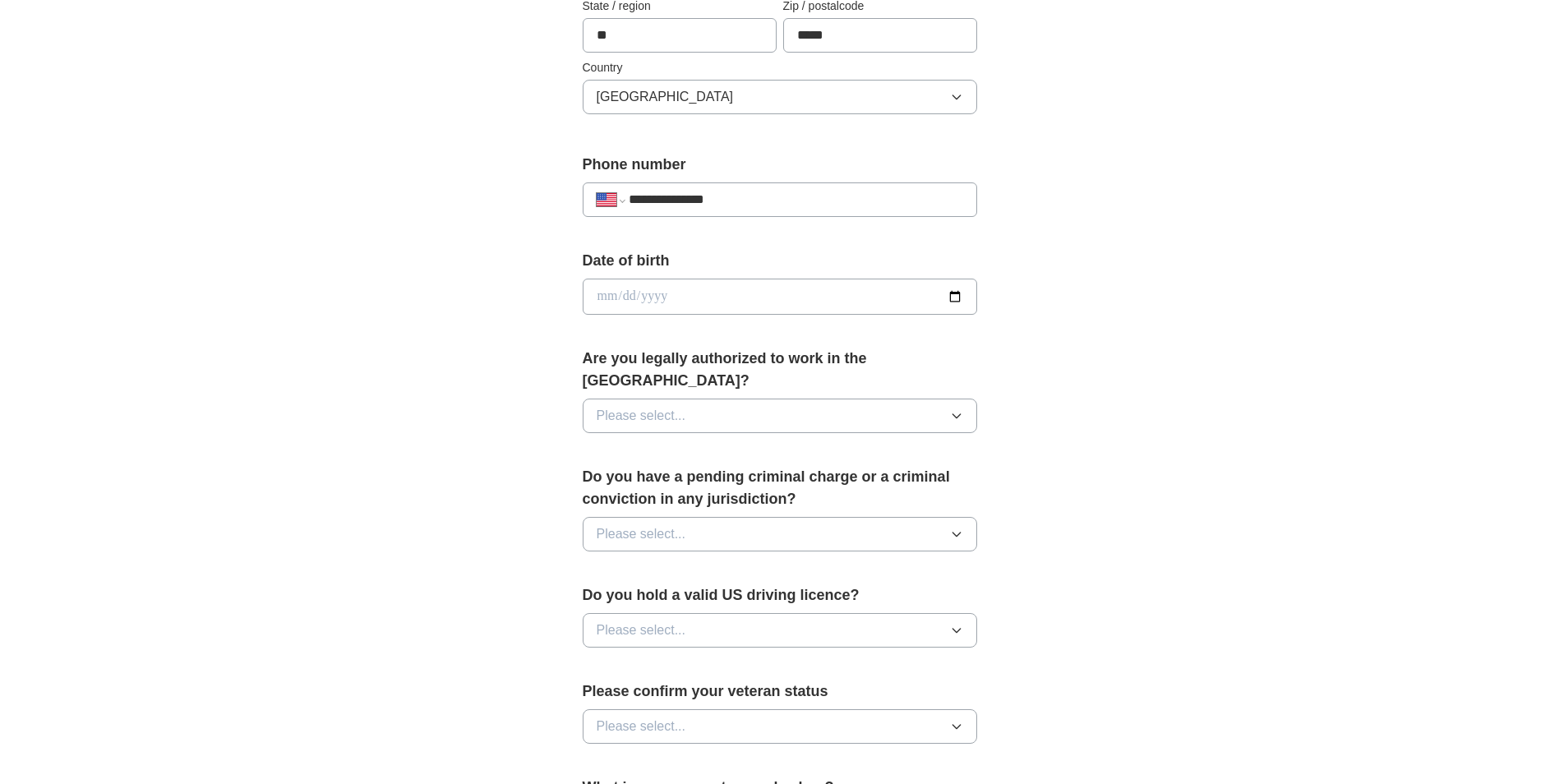
type input "**********"
click at [956, 297] on input "date" at bounding box center [780, 296] width 395 height 36
click at [714, 293] on input "date" at bounding box center [780, 296] width 395 height 36
type input "**********"
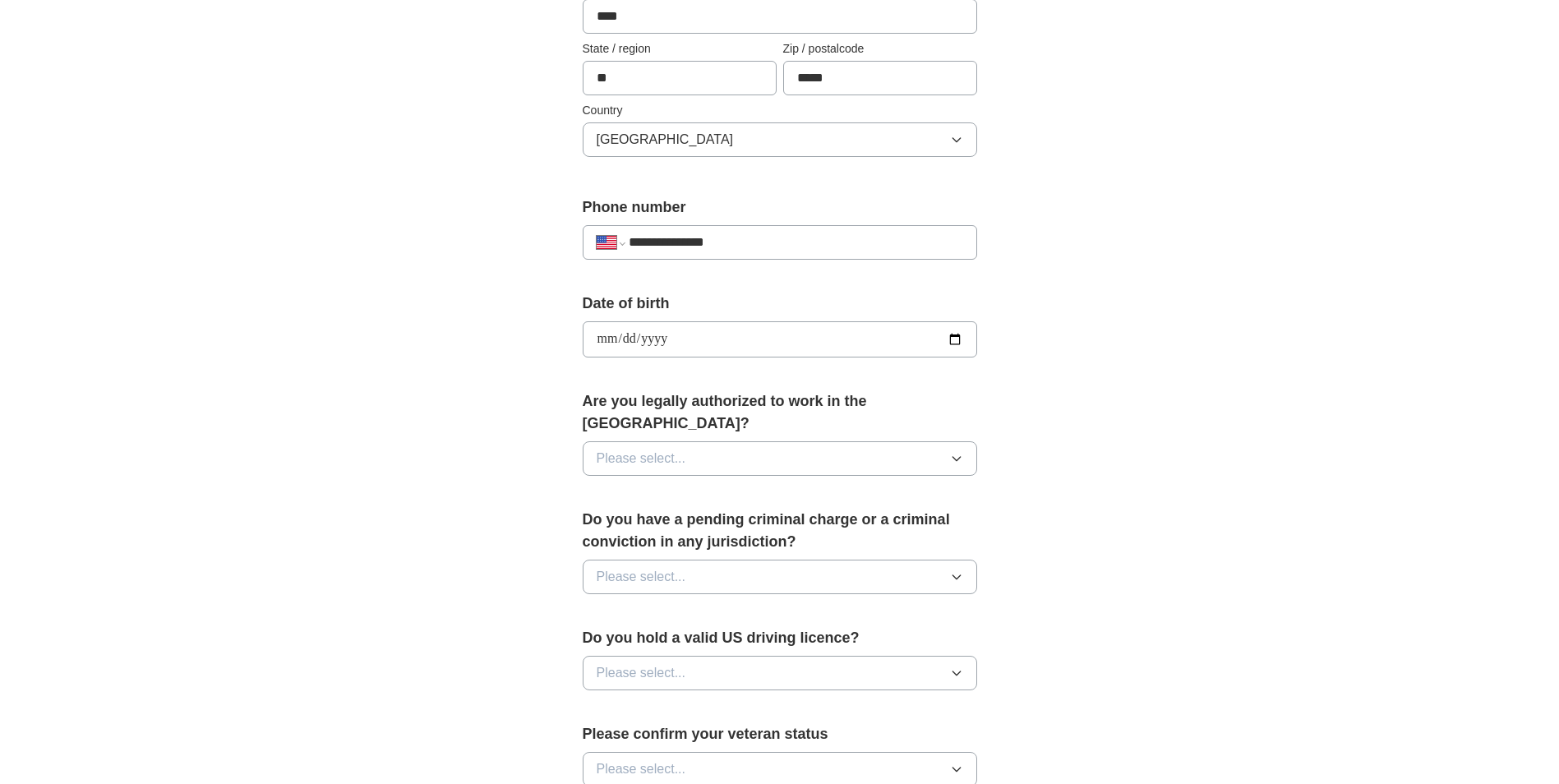
scroll to position [429, 0]
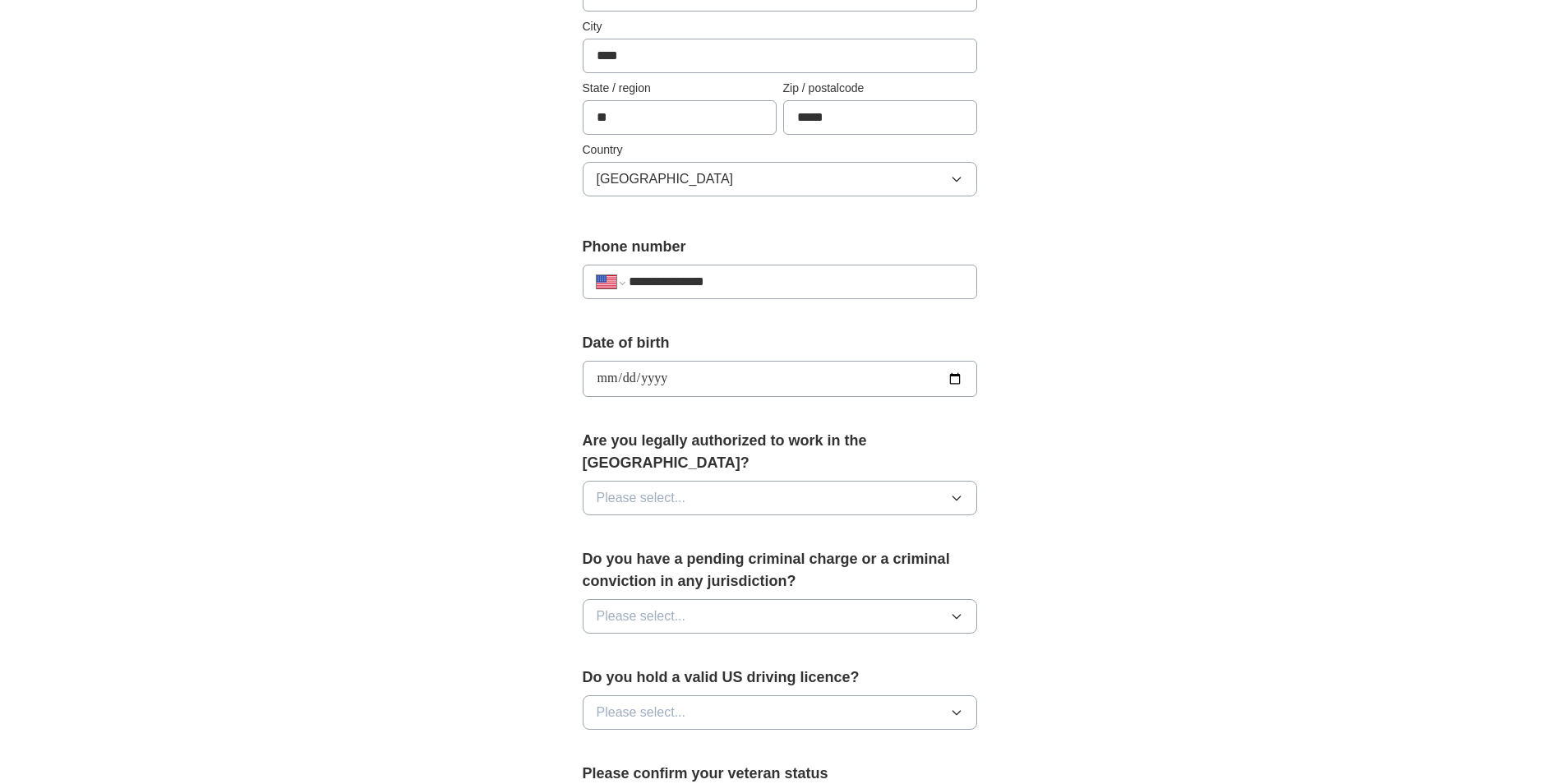
click at [962, 491] on icon "button" at bounding box center [957, 498] width 14 height 14
click at [943, 526] on div "Yes" at bounding box center [779, 535] width 367 height 19
click at [965, 599] on button "Please select..." at bounding box center [780, 616] width 395 height 35
click at [938, 677] on div "No" at bounding box center [779, 687] width 367 height 19
click at [963, 695] on button "Please select..." at bounding box center [780, 712] width 395 height 35
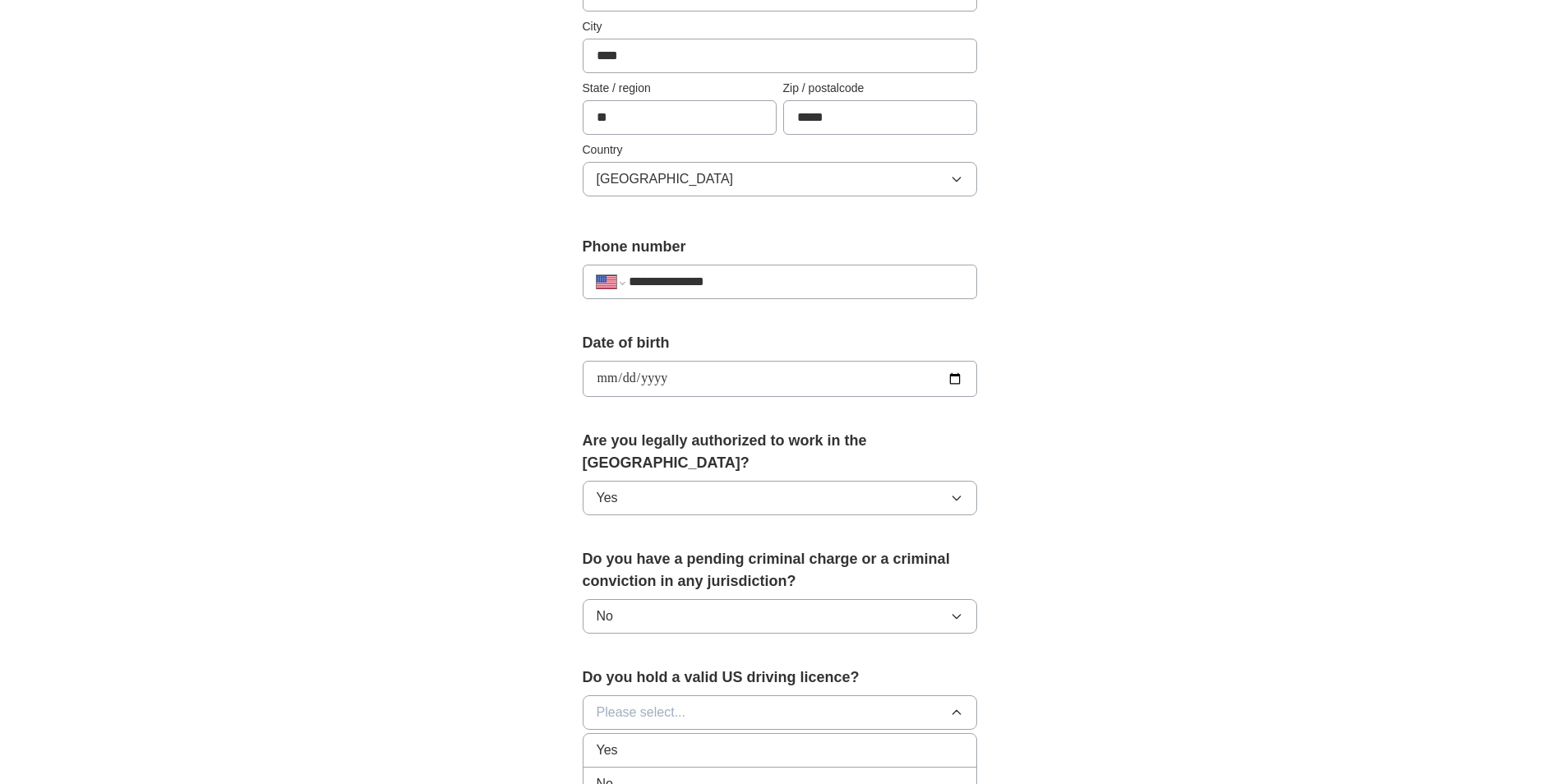
click at [941, 740] on div "Yes" at bounding box center [779, 749] width 367 height 19
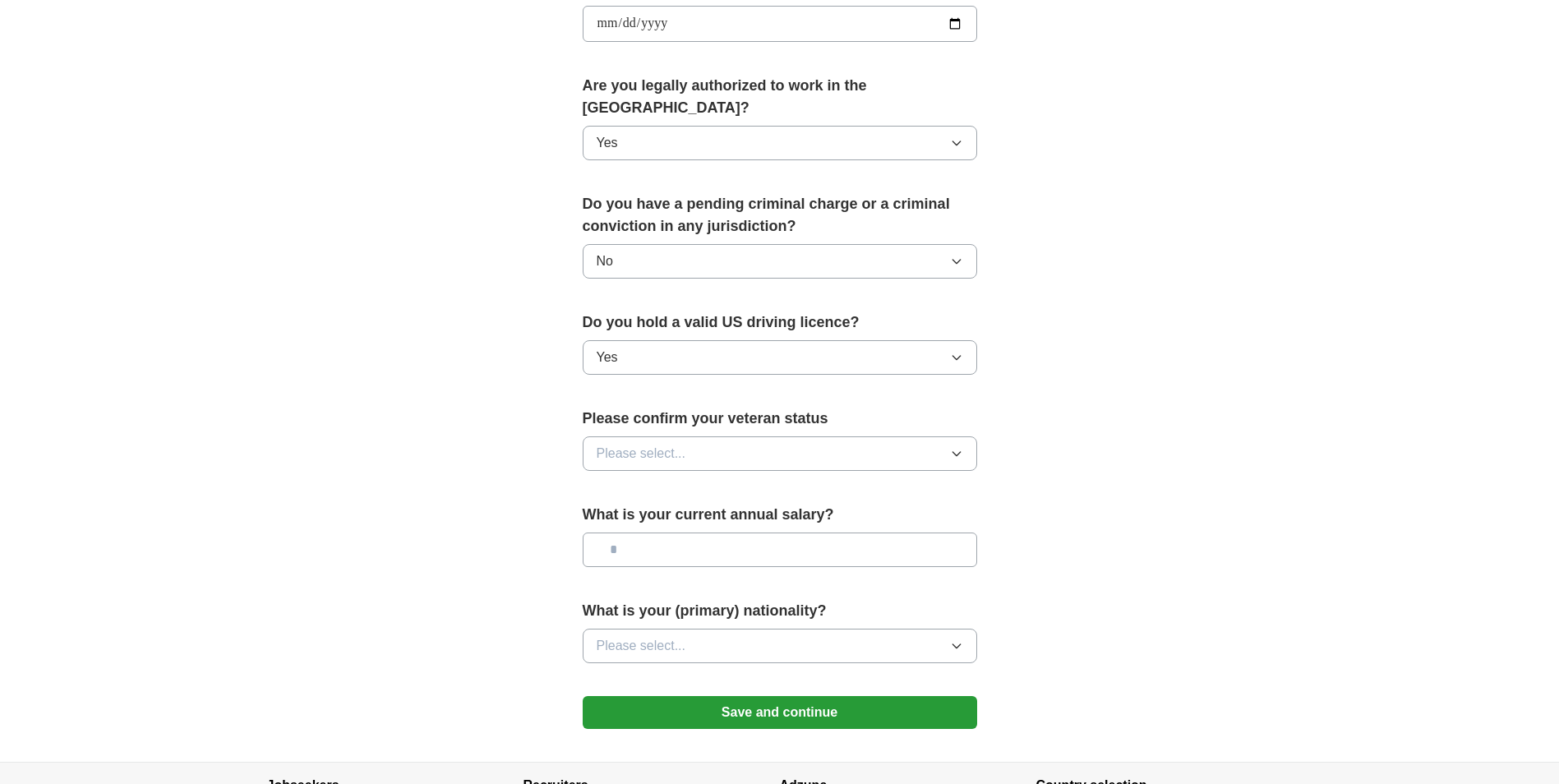
scroll to position [815, 0]
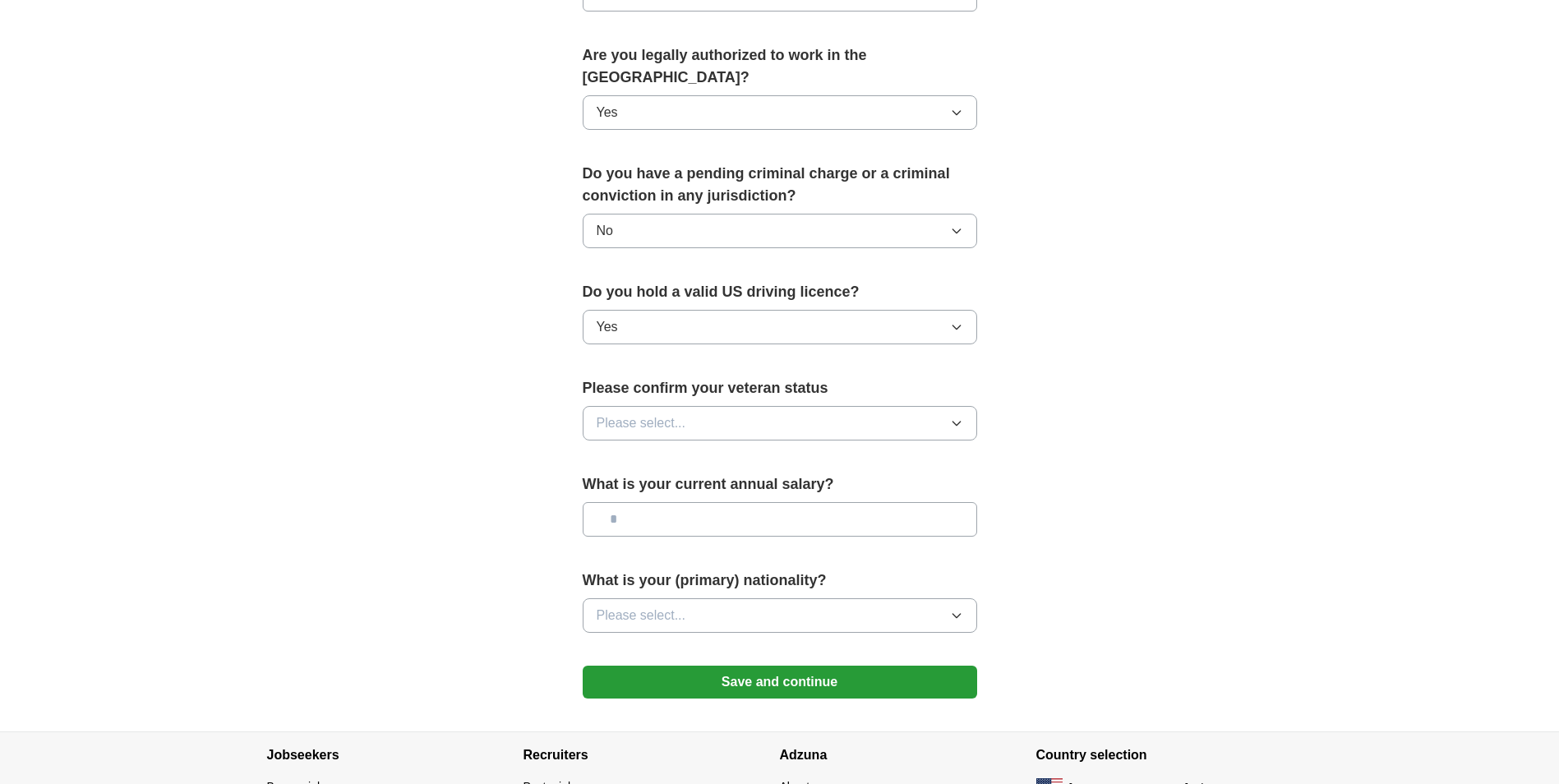
click at [954, 417] on icon "button" at bounding box center [957, 423] width 14 height 14
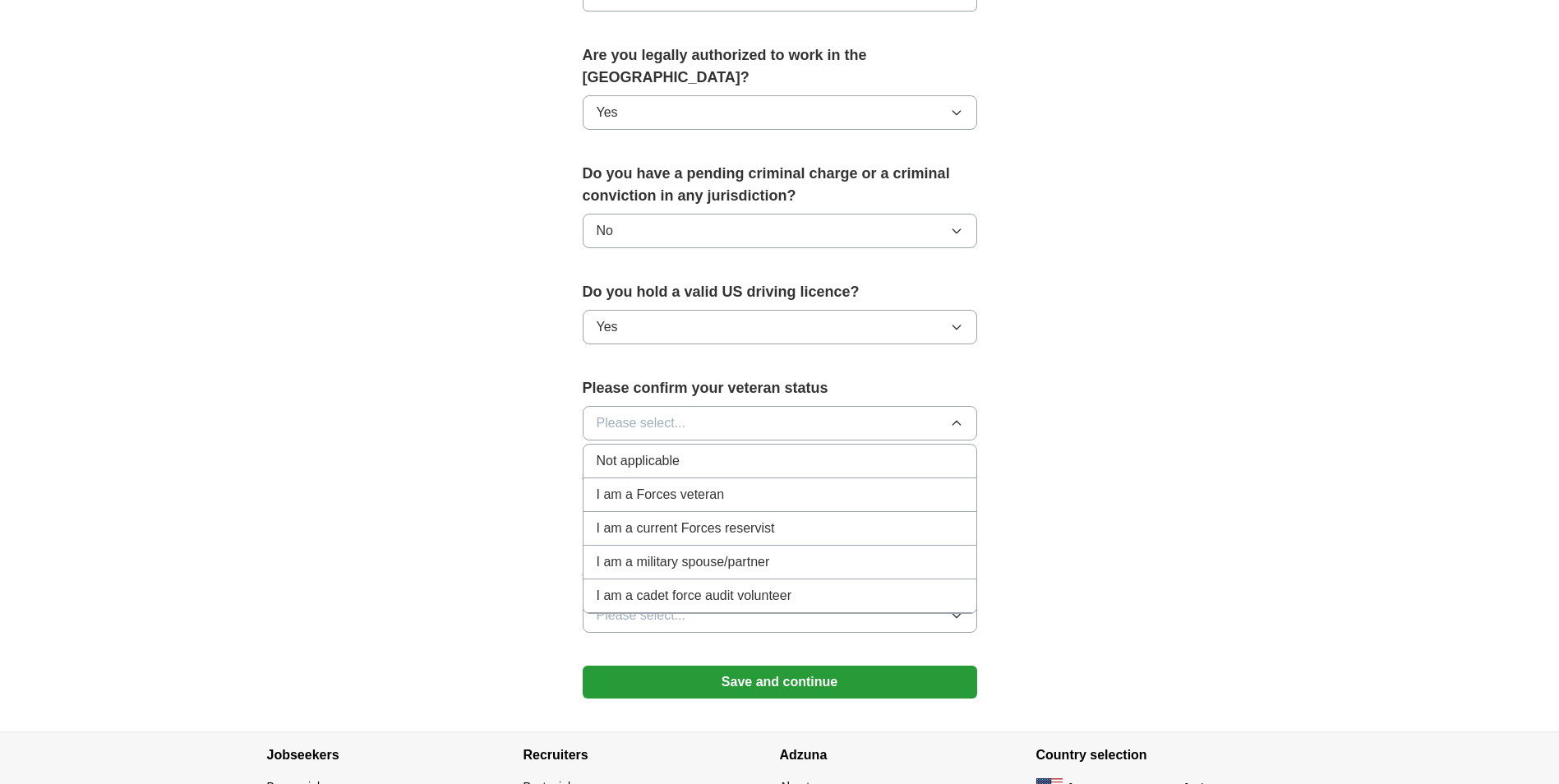
click at [932, 478] on li "I am a Forces veteran" at bounding box center [780, 495] width 393 height 34
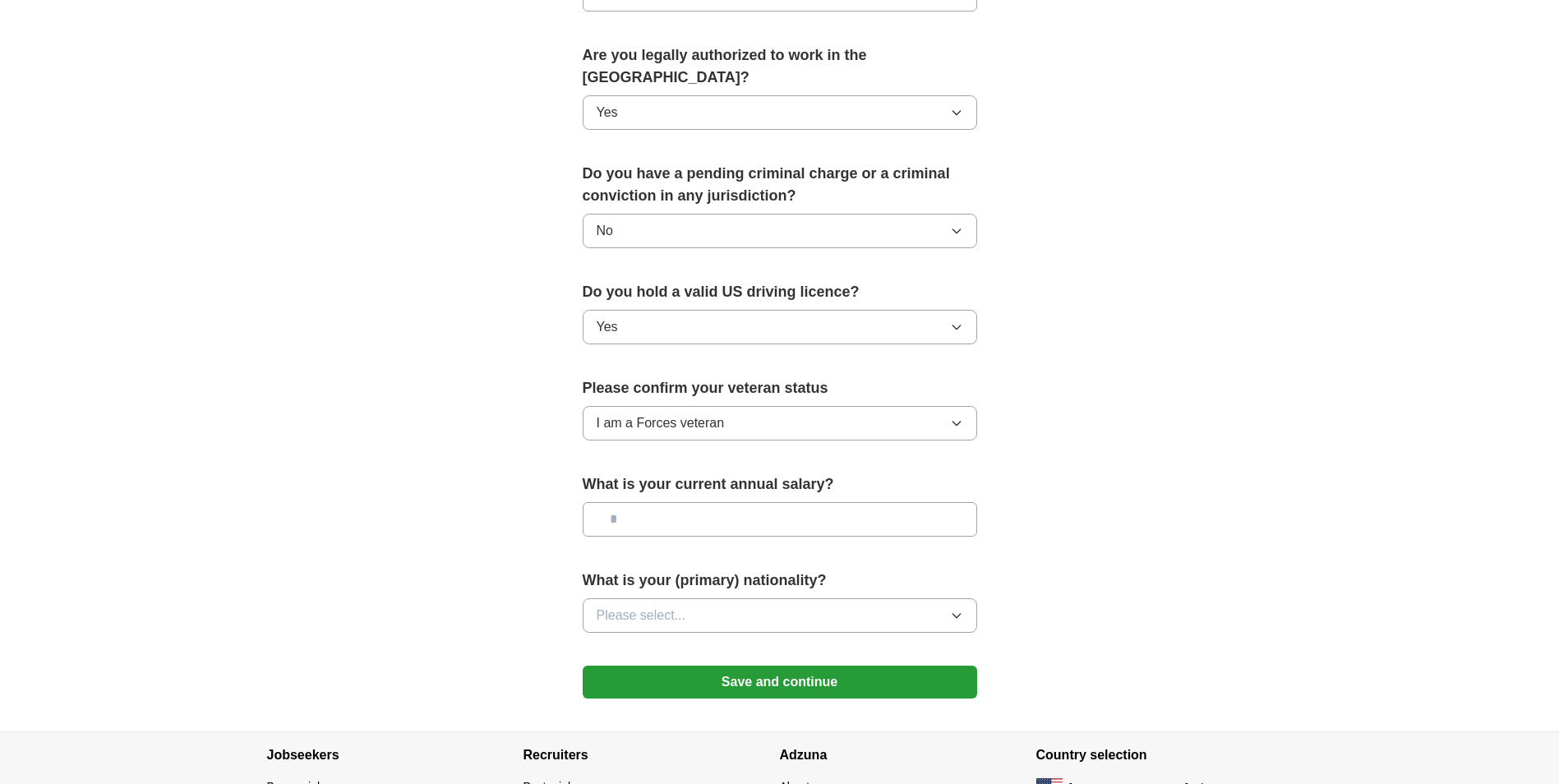
click at [957, 614] on icon "button" at bounding box center [956, 616] width 8 height 4
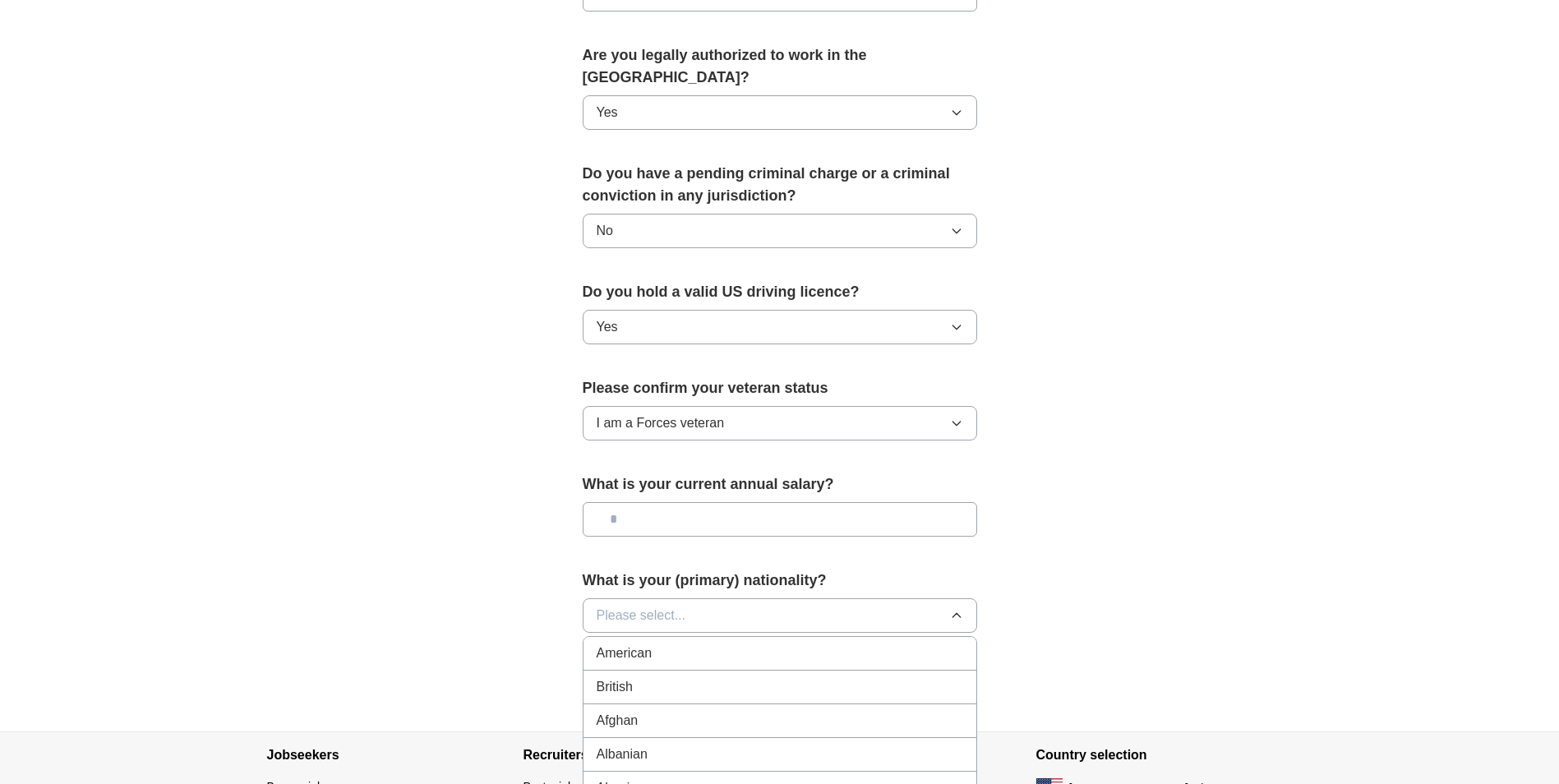
click at [936, 643] on div "American" at bounding box center [779, 653] width 367 height 19
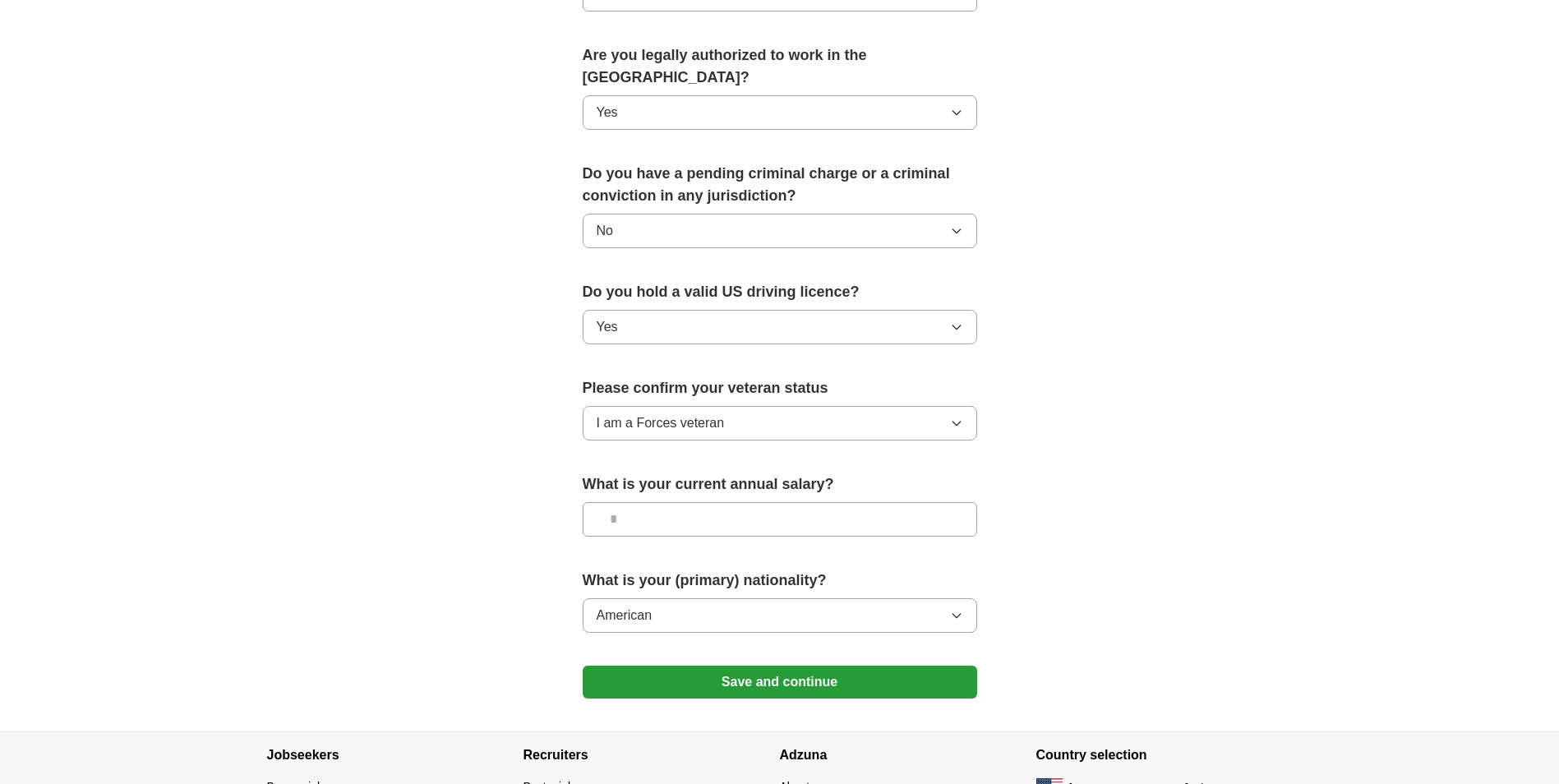
click at [954, 671] on button "Save and continue" at bounding box center [780, 682] width 395 height 33
